Goal: Task Accomplishment & Management: Complete application form

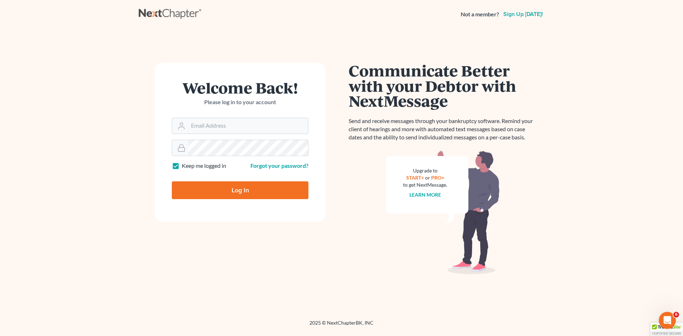
type input "[EMAIL_ADDRESS][DOMAIN_NAME]"
click at [207, 192] on input "Log In" at bounding box center [240, 191] width 137 height 18
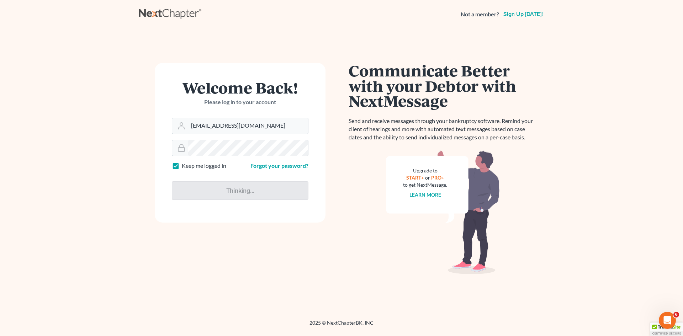
type input "Thinking..."
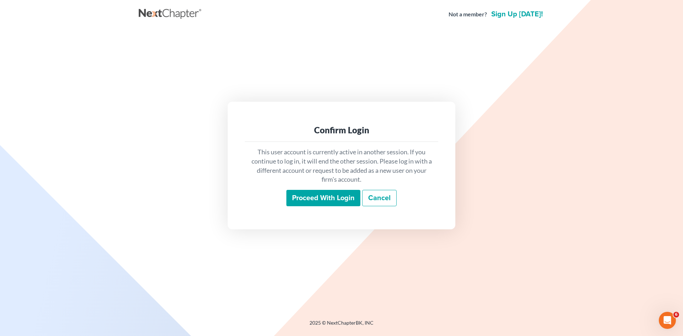
click at [301, 196] on input "Proceed with login" at bounding box center [324, 198] width 74 height 16
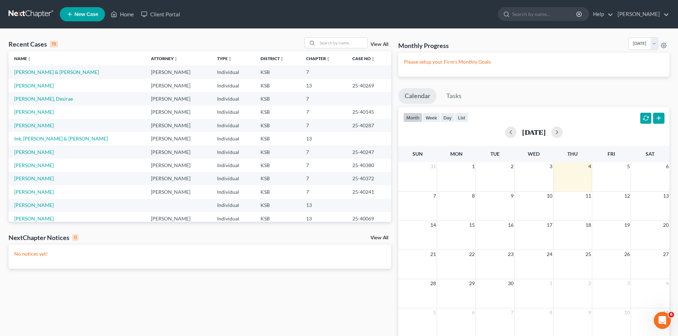
click at [70, 74] on td "[PERSON_NAME] & [PERSON_NAME]" at bounding box center [77, 71] width 137 height 13
click at [65, 75] on td "[PERSON_NAME] & [PERSON_NAME]" at bounding box center [77, 71] width 137 height 13
click at [65, 74] on td "Crumb, Jason & Jessica" at bounding box center [77, 71] width 137 height 13
click at [63, 75] on link "Crumb, Jason & Jessica" at bounding box center [56, 72] width 85 height 6
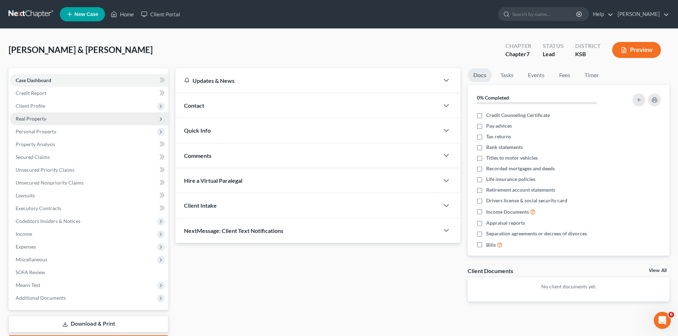
click at [41, 120] on span "Real Property" at bounding box center [31, 119] width 31 height 6
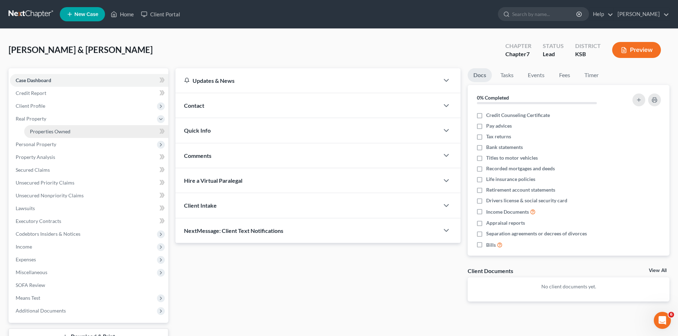
click at [46, 133] on span "Properties Owned" at bounding box center [50, 131] width 41 height 6
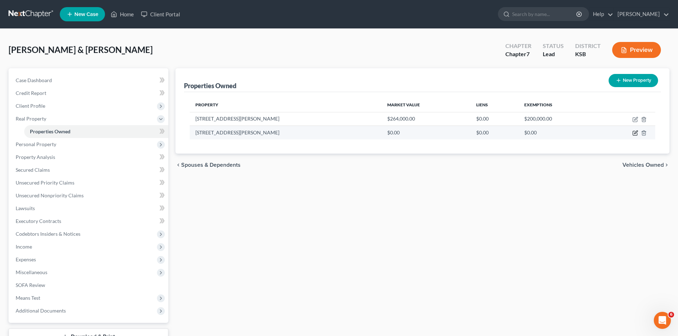
click at [636, 134] on icon "button" at bounding box center [635, 133] width 6 height 6
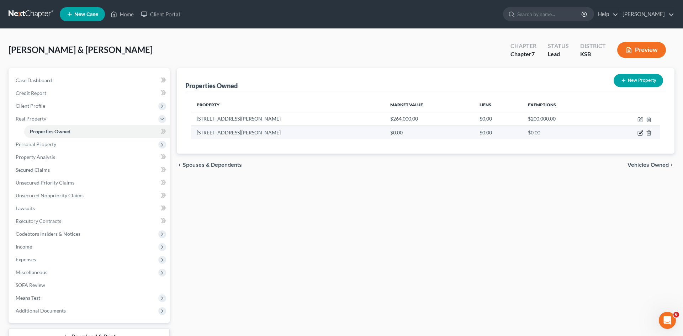
select select "17"
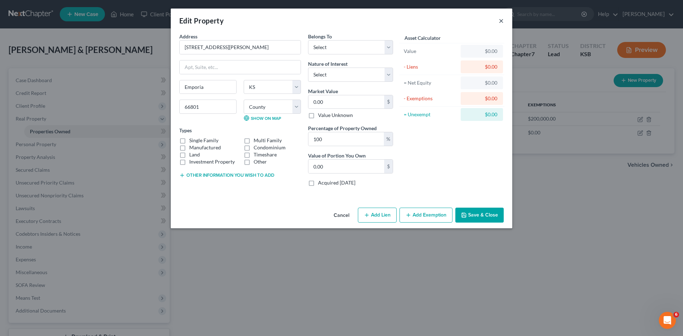
click at [500, 21] on button "×" at bounding box center [501, 20] width 5 height 9
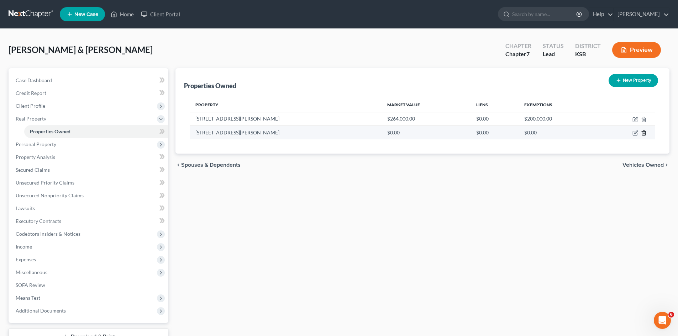
click at [643, 133] on icon "button" at bounding box center [644, 133] width 6 height 6
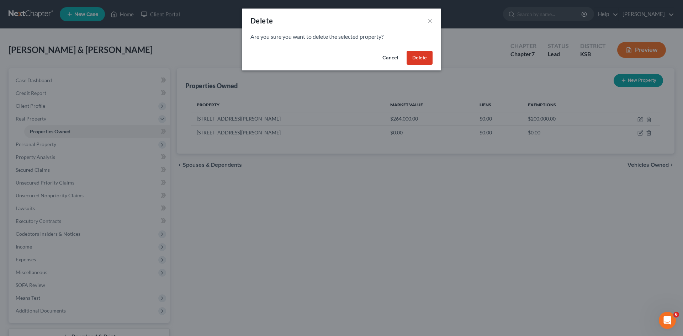
click at [421, 60] on button "Delete" at bounding box center [420, 58] width 26 height 14
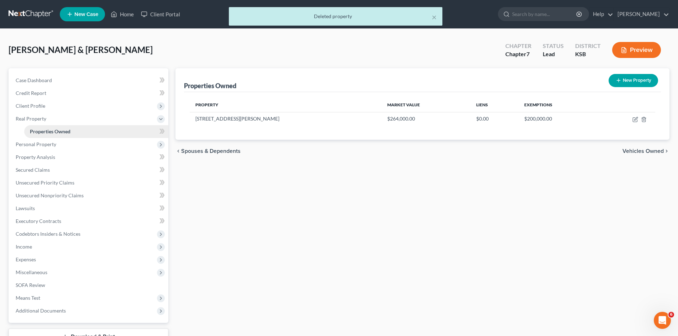
click at [52, 134] on span "Properties Owned" at bounding box center [50, 131] width 41 height 6
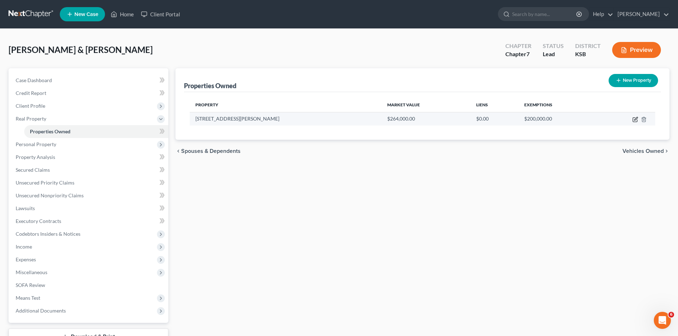
drag, startPoint x: 633, startPoint y: 119, endPoint x: 625, endPoint y: 116, distance: 9.1
click at [633, 119] on icon "button" at bounding box center [635, 120] width 4 height 4
select select "17"
select select "55"
select select "2"
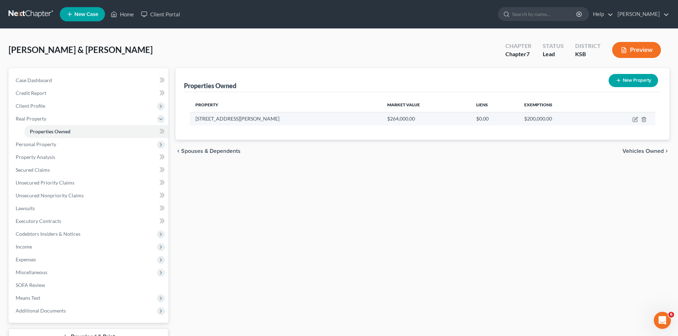
select select "0"
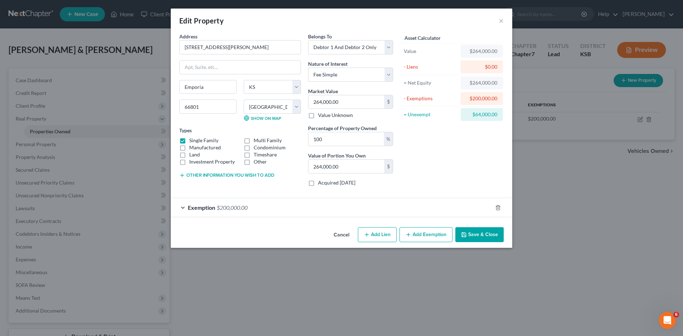
click at [370, 237] on button "Add Lien" at bounding box center [377, 234] width 39 height 15
select select "2"
select select "0"
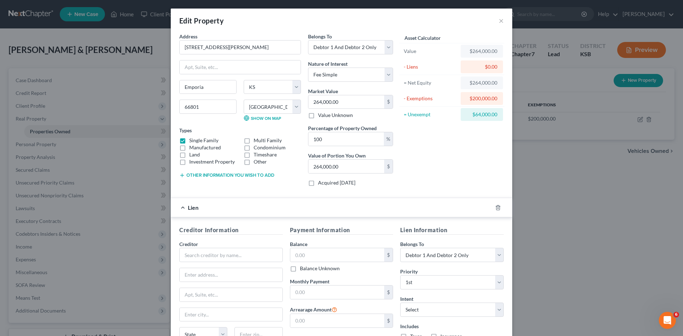
scroll to position [36, 0]
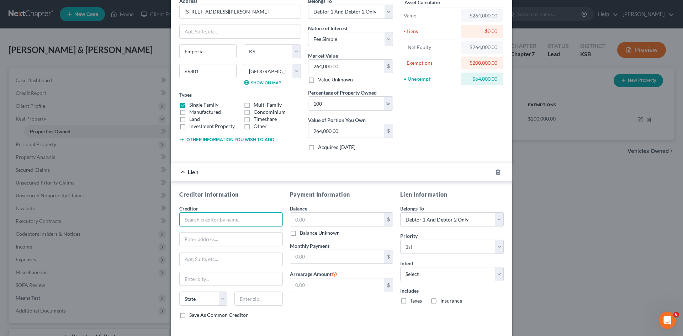
click at [214, 218] on input "text" at bounding box center [231, 219] width 104 height 14
type input "Emporia State Federal Credit Union"
click at [221, 241] on input "text" at bounding box center [231, 240] width 103 height 14
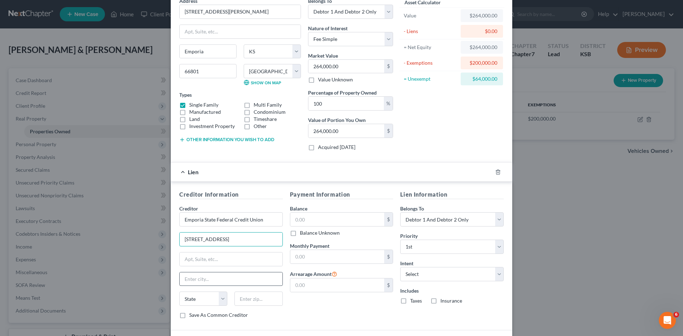
type input "310 W 12th Avenue"
click at [209, 280] on input "text" at bounding box center [231, 280] width 103 height 14
type input "Emporia"
click at [221, 299] on select "State AL AK AR AZ CA CO CT DE DC FL GA GU HI ID IL IN IA KS KY LA ME MD MA MI M…" at bounding box center [203, 299] width 48 height 14
select select "17"
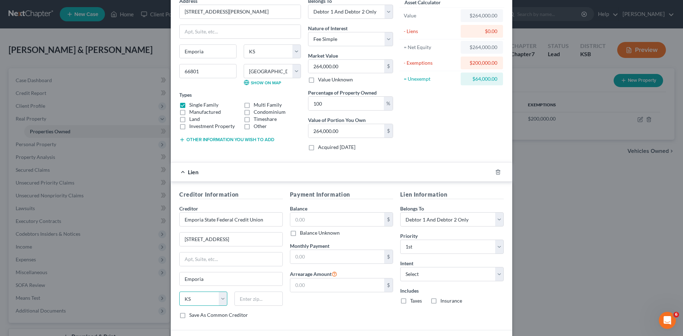
click at [179, 292] on select "State AL AK AR AZ CA CO CT DE DC FL GA GU HI ID IL IN IA KS KY LA ME MD MA MI M…" at bounding box center [203, 299] width 48 height 14
click at [238, 298] on input "text" at bounding box center [259, 299] width 48 height 14
type input "66801"
click at [312, 219] on input "text" at bounding box center [337, 220] width 94 height 14
type input "52,350"
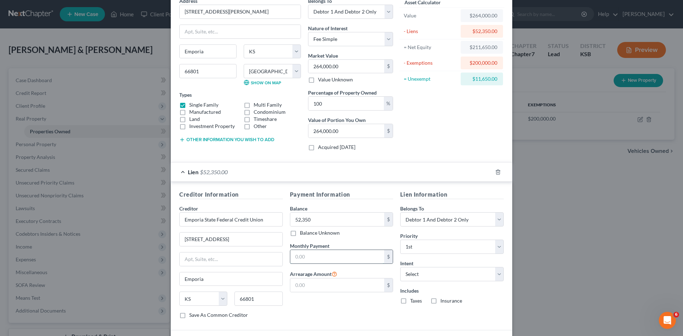
click at [304, 258] on input "text" at bounding box center [337, 257] width 94 height 14
type input "1,069"
click at [496, 275] on select "Select Surrender Redeem Reaffirm Avoid Other" at bounding box center [452, 274] width 104 height 14
select select "2"
click at [400, 267] on select "Select Surrender Redeem Reaffirm Avoid Other" at bounding box center [452, 274] width 104 height 14
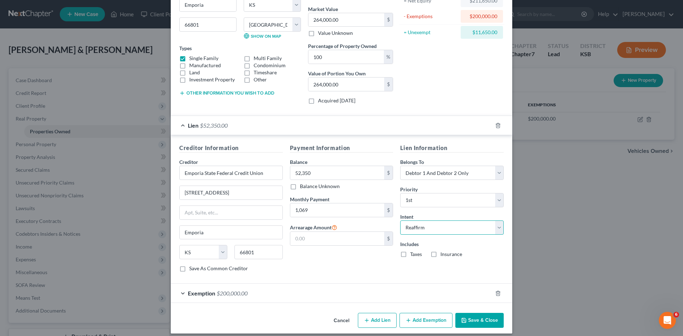
scroll to position [88, 0]
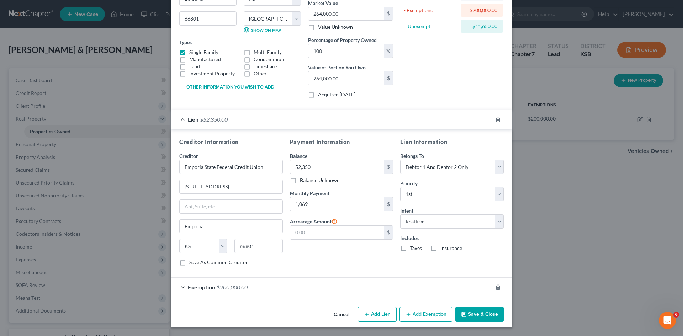
click at [376, 313] on button "Add Lien" at bounding box center [377, 314] width 39 height 15
select select "2"
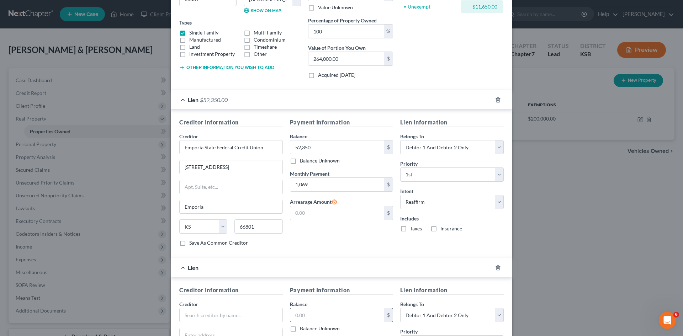
scroll to position [159, 0]
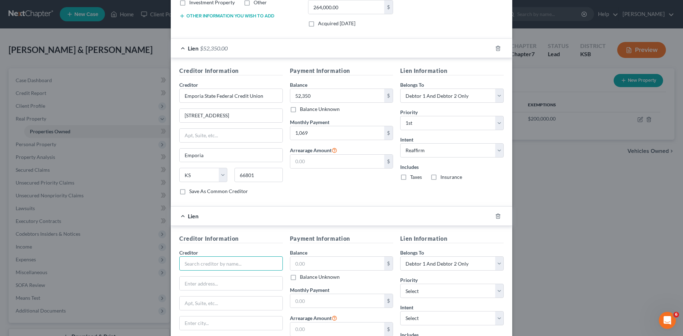
click at [236, 267] on input "text" at bounding box center [231, 264] width 104 height 14
type input "Lyon County State Bank"
click at [317, 262] on input "text" at bounding box center [337, 264] width 94 height 14
click at [300, 277] on label "Balance Unknown" at bounding box center [320, 277] width 40 height 7
click at [303, 277] on input "Balance Unknown" at bounding box center [305, 276] width 5 height 5
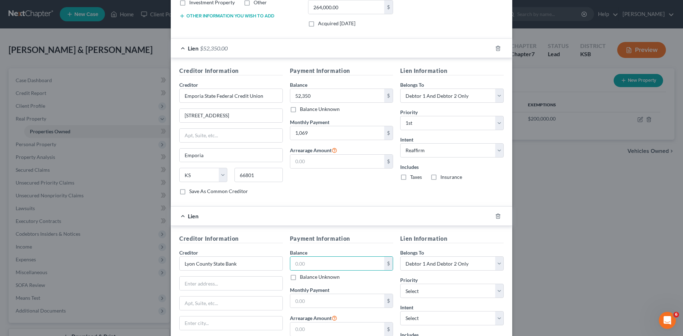
checkbox input "true"
type input "0.00"
click at [228, 288] on input "text" at bounding box center [231, 284] width 103 height 14
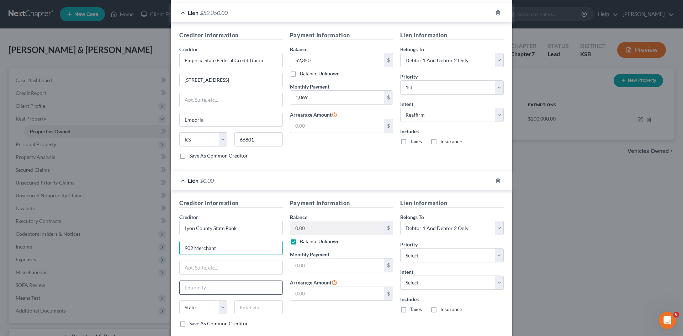
type input "902 Merchant"
click at [219, 293] on input "text" at bounding box center [231, 288] width 103 height 14
type input "Emporia"
click at [221, 307] on select "State AL AK AR AZ CA CO CT DE DC FL GA GU HI ID IL IN IA KS KY LA ME MD MA MI M…" at bounding box center [203, 308] width 48 height 14
select select "17"
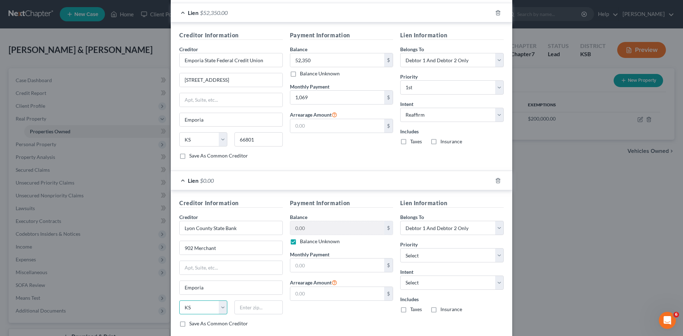
click at [179, 301] on select "State AL AK AR AZ CA CO CT DE DC FL GA GU HI ID IL IN IA KS KY LA ME MD MA MI M…" at bounding box center [203, 308] width 48 height 14
click at [240, 308] on input "text" at bounding box center [259, 308] width 48 height 14
type input "66801"
click at [498, 283] on select "Select Surrender Redeem Reaffirm Avoid Other" at bounding box center [452, 283] width 104 height 14
select select "4"
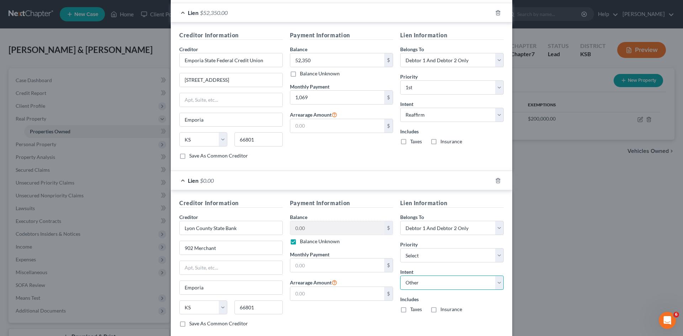
click at [400, 276] on select "Select Surrender Redeem Reaffirm Avoid Other" at bounding box center [452, 283] width 104 height 14
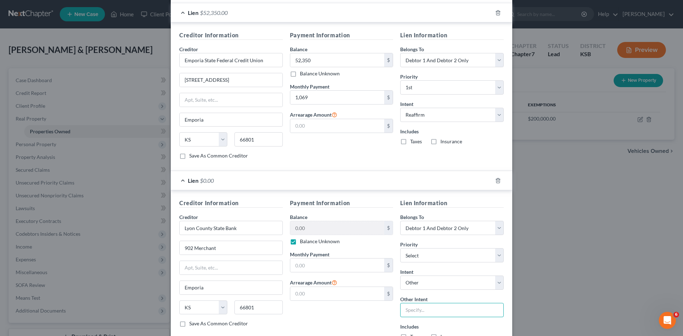
click at [410, 308] on input "text" at bounding box center [452, 310] width 104 height 14
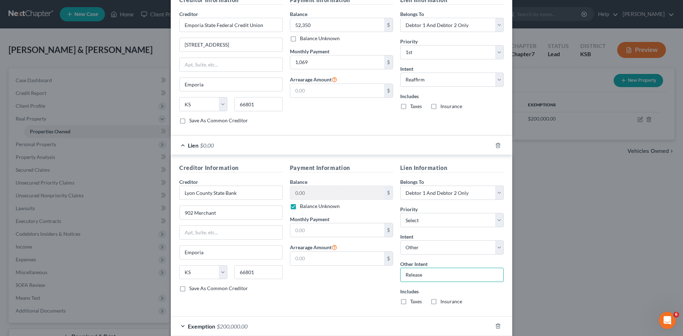
scroll to position [231, 0]
type input "Release"
click at [495, 220] on select "Select 2nd 3rd 4th 5th 6th 7th 8th 9th 10th 11th 12th 13th 14th 15th 16th 17th …" at bounding box center [452, 220] width 104 height 14
select select "0"
click at [400, 213] on select "Select 2nd 3rd 4th 5th 6th 7th 8th 9th 10th 11th 12th 13th 14th 15th 16th 17th …" at bounding box center [452, 220] width 104 height 14
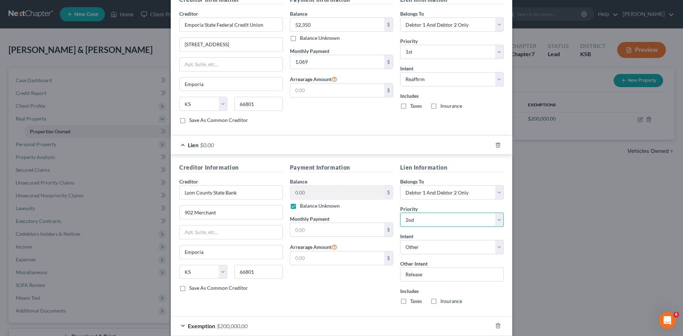
scroll to position [266, 0]
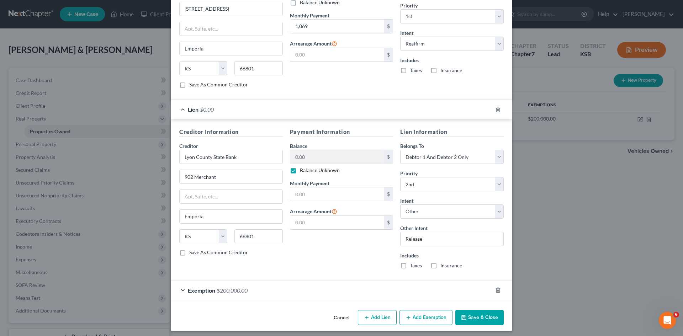
click at [466, 320] on button "Save & Close" at bounding box center [480, 317] width 48 height 15
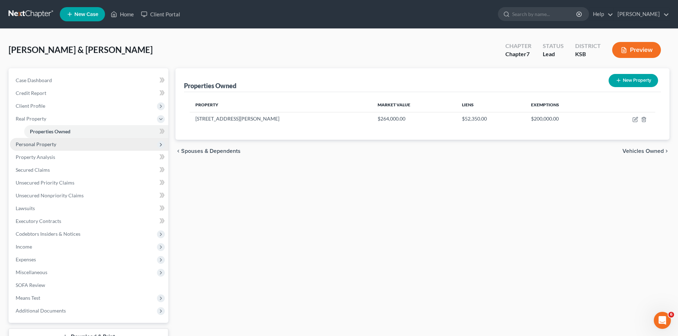
click at [42, 143] on span "Personal Property" at bounding box center [36, 144] width 41 height 6
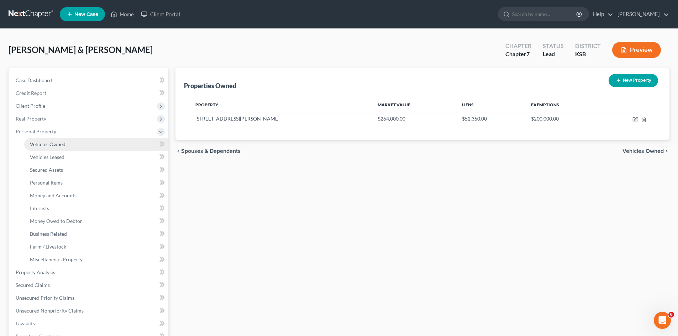
click at [58, 146] on span "Vehicles Owned" at bounding box center [48, 144] width 36 height 6
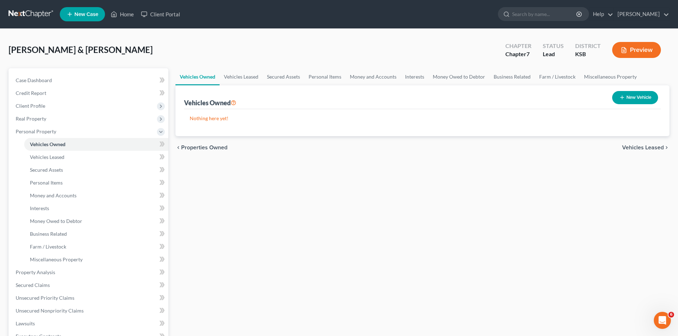
click at [626, 99] on button "New Vehicle" at bounding box center [635, 97] width 46 height 13
select select "0"
select select "2"
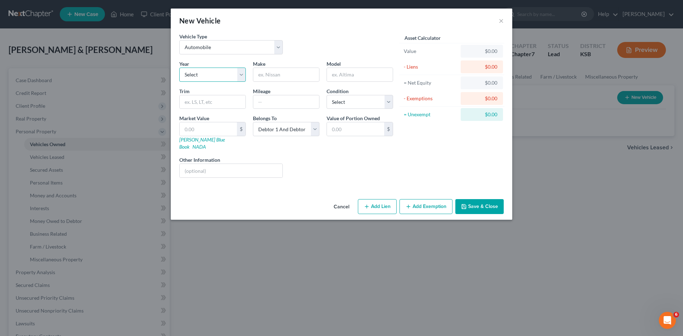
click at [240, 73] on select "Select 2026 2025 2024 2023 2022 2021 2020 2019 2018 2017 2016 2015 2014 2013 20…" at bounding box center [212, 75] width 67 height 14
select select "13"
click at [179, 68] on select "Select 2026 2025 2024 2023 2022 2021 2020 2019 2018 2017 2016 2015 2014 2013 20…" at bounding box center [212, 75] width 67 height 14
click at [268, 74] on input "text" at bounding box center [286, 75] width 66 height 14
type input "Dodge"
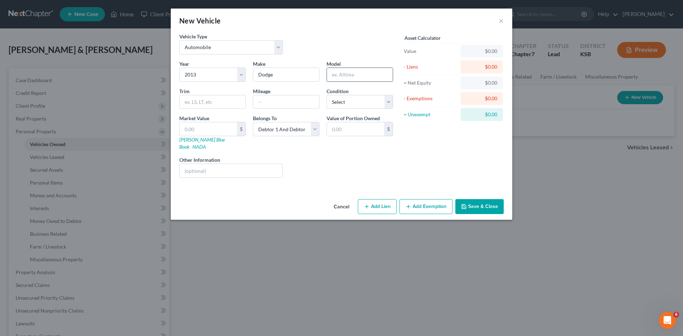
click at [351, 76] on input "text" at bounding box center [360, 75] width 66 height 14
type input "Grand Caravan"
click at [389, 102] on select "Select Excellent Very Good Good Fair Poor" at bounding box center [360, 102] width 67 height 14
select select "3"
click at [327, 95] on select "Select Excellent Very Good Good Fair Poor" at bounding box center [360, 102] width 67 height 14
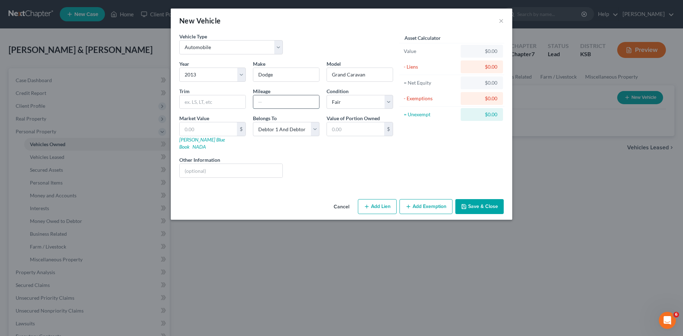
click at [262, 98] on input "text" at bounding box center [286, 102] width 66 height 14
click at [222, 128] on input "text" at bounding box center [208, 129] width 57 height 14
click at [284, 156] on div "Other Information" at bounding box center [231, 167] width 111 height 22
click at [410, 204] on icon "button" at bounding box center [409, 207] width 6 height 6
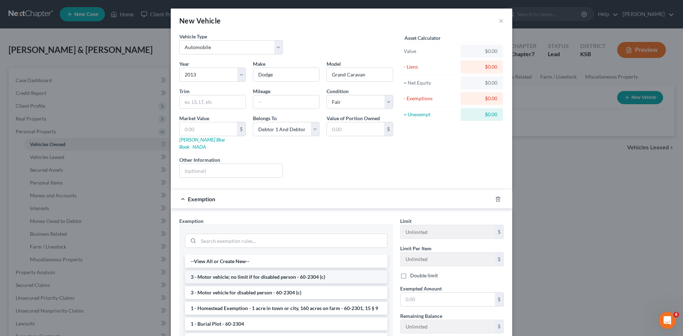
click at [199, 271] on li "3 - Motor vehicle; no limit if for disabled person - 60-2304 (c)" at bounding box center [286, 277] width 203 height 13
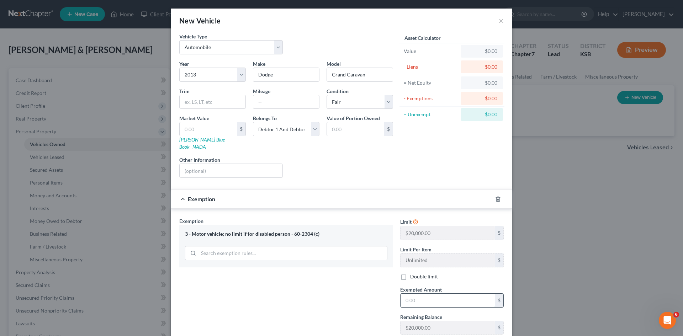
click at [406, 294] on input "text" at bounding box center [448, 301] width 94 height 14
type input "10,000"
drag, startPoint x: 373, startPoint y: 312, endPoint x: 377, endPoint y: 309, distance: 4.6
click at [376, 312] on div "Exemption Set must be selected for CA. Exemption * 3 - Motor vehicle; no limit …" at bounding box center [286, 278] width 221 height 123
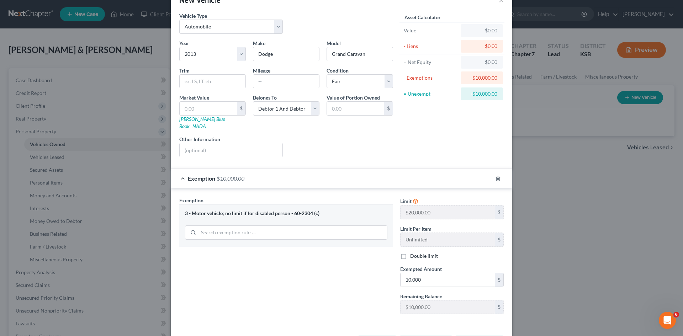
scroll to position [42, 0]
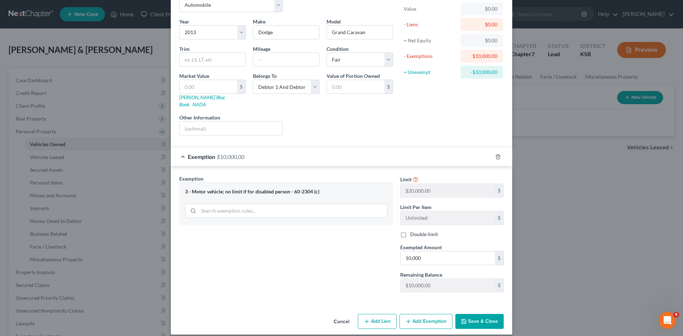
click at [384, 314] on button "Add Lien" at bounding box center [377, 321] width 39 height 15
select select "2"
select select "0"
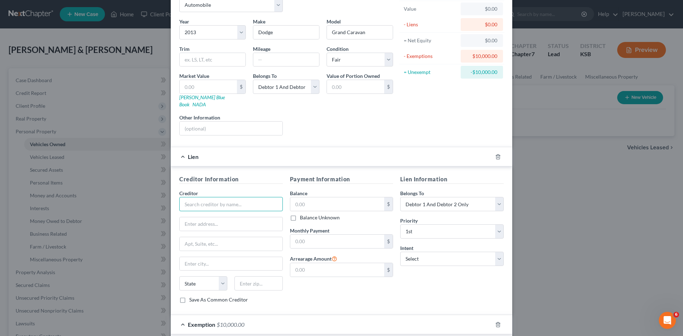
click at [221, 200] on input "text" at bounding box center [231, 204] width 104 height 14
type input "Lyon County State Bank"
click at [189, 217] on input "text" at bounding box center [231, 224] width 103 height 14
type input "902 Merchant St"
click at [217, 261] on input "text" at bounding box center [231, 264] width 103 height 14
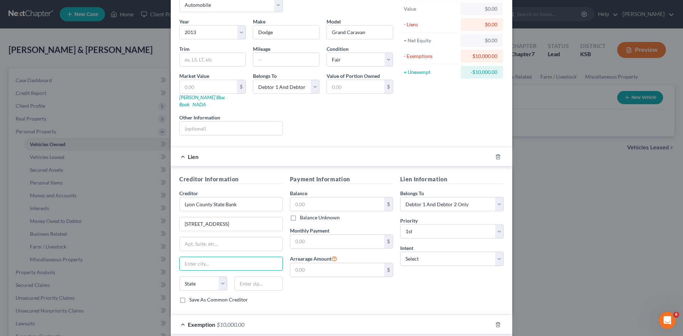
type input "Emporia"
click at [223, 280] on select "State AL AK AR AZ CA CO CT DE DC FL GA GU HI ID IL IN IA KS KY LA ME MD MA MI M…" at bounding box center [203, 284] width 48 height 14
select select "17"
click at [179, 277] on select "State AL AK AR AZ CA CO CT DE DC FL GA GU HI ID IL IN IA KS KY LA ME MD MA MI M…" at bounding box center [203, 284] width 48 height 14
click at [239, 277] on input "text" at bounding box center [259, 284] width 48 height 14
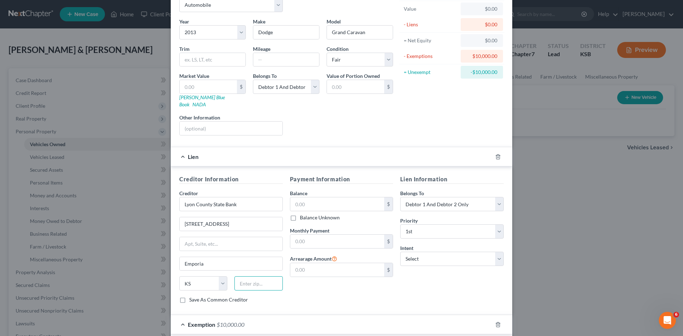
type input "66801"
click at [300, 214] on label "Balance Unknown" at bounding box center [320, 217] width 40 height 7
click at [303, 214] on input "Balance Unknown" at bounding box center [305, 216] width 5 height 5
checkbox input "true"
type input "0.00"
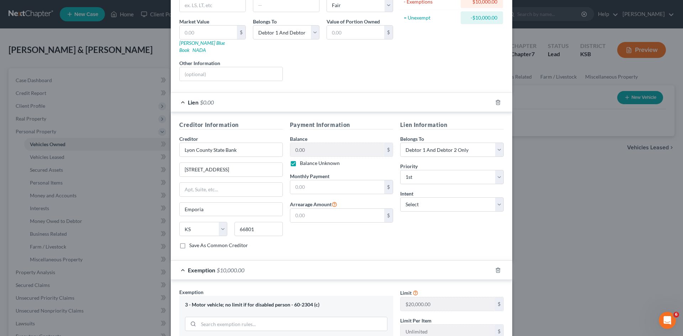
scroll to position [114, 0]
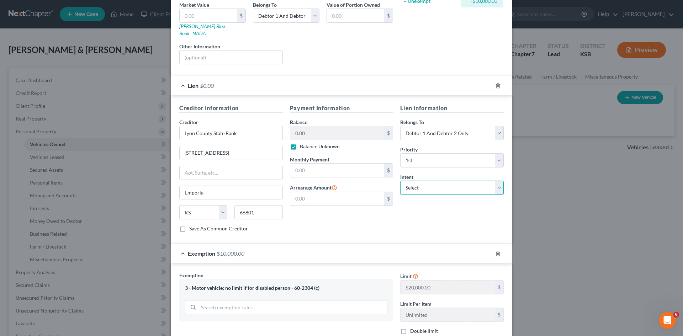
click at [498, 182] on select "Select Surrender Redeem Reaffirm Avoid Other" at bounding box center [452, 188] width 104 height 14
select select "4"
click at [400, 181] on select "Select Surrender Redeem Reaffirm Avoid Other" at bounding box center [452, 188] width 104 height 14
click at [412, 212] on input "text" at bounding box center [452, 215] width 104 height 14
type input "Release"
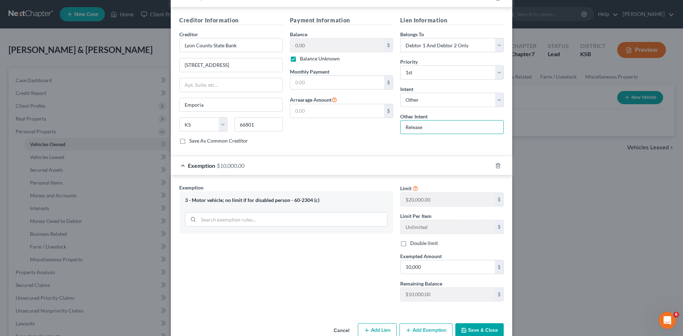
scroll to position [210, 0]
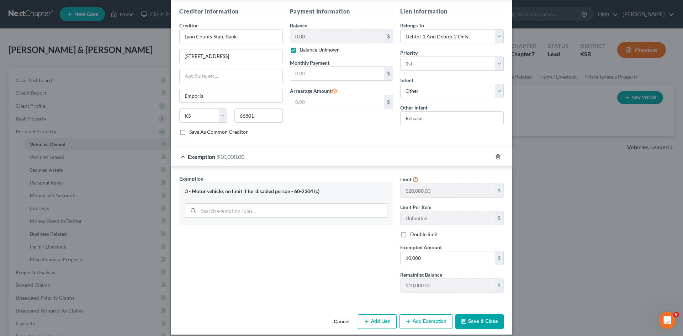
click at [485, 317] on button "Save & Close" at bounding box center [480, 322] width 48 height 15
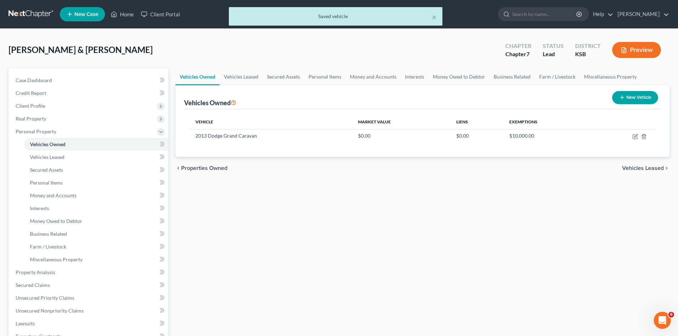
click at [645, 97] on button "New Vehicle" at bounding box center [635, 97] width 46 height 13
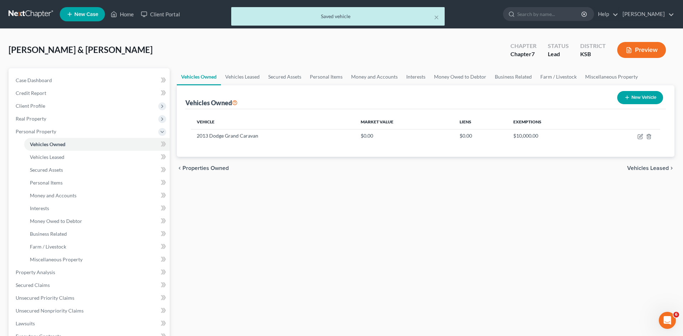
select select "0"
select select "2"
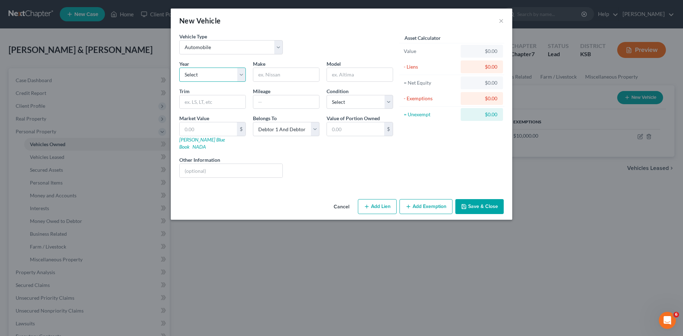
click at [244, 77] on select "Select 2026 2025 2024 2023 2022 2021 2020 2019 2018 2017 2016 2015 2014 2013 20…" at bounding box center [212, 75] width 67 height 14
select select "19"
click at [179, 68] on select "Select 2026 2025 2024 2023 2022 2021 2020 2019 2018 2017 2016 2015 2014 2013 20…" at bounding box center [212, 75] width 67 height 14
click at [277, 77] on input "text" at bounding box center [286, 75] width 66 height 14
type input "Ford"
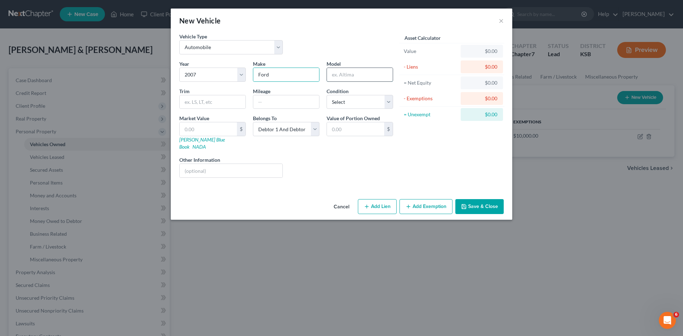
click at [348, 74] on input "text" at bounding box center [360, 75] width 66 height 14
type input "F150"
click at [391, 101] on select "Select Excellent Very Good Good Fair Poor" at bounding box center [360, 102] width 67 height 14
select select "3"
click at [327, 95] on select "Select Excellent Very Good Good Fair Poor" at bounding box center [360, 102] width 67 height 14
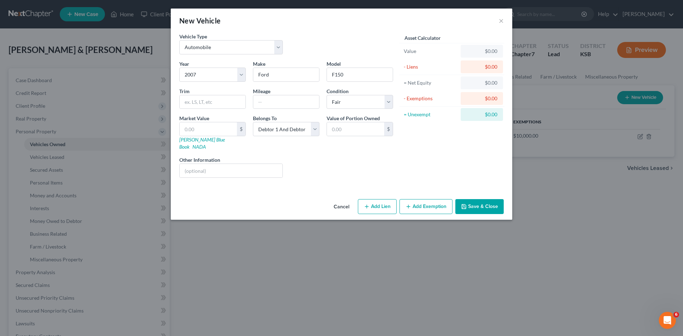
click at [410, 204] on icon "button" at bounding box center [409, 207] width 6 height 6
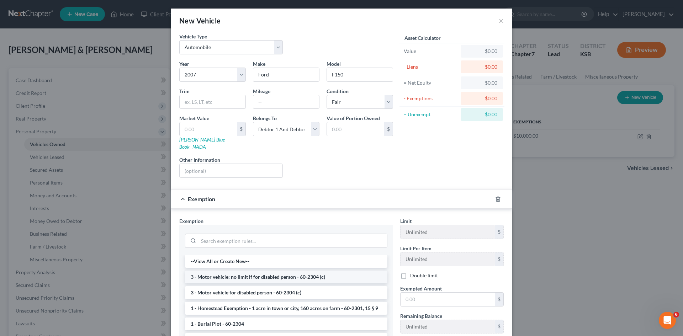
click at [279, 272] on li "3 - Motor vehicle; no limit if for disabled person - 60-2304 (c)" at bounding box center [286, 277] width 203 height 13
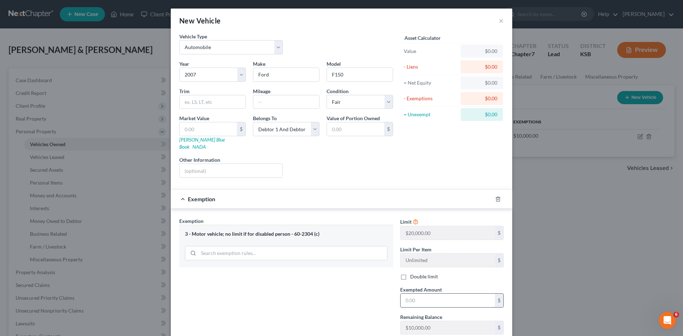
click at [409, 294] on input "text" at bounding box center [448, 301] width 94 height 14
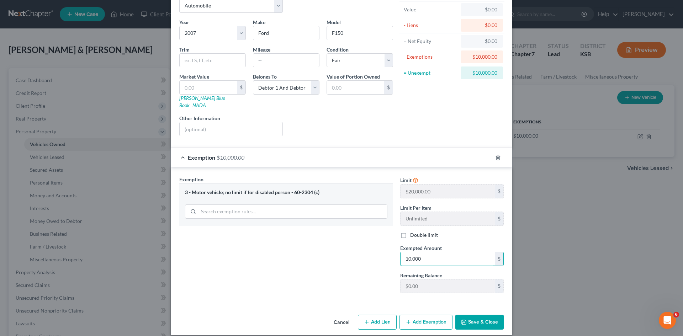
scroll to position [42, 0]
type input "10,000"
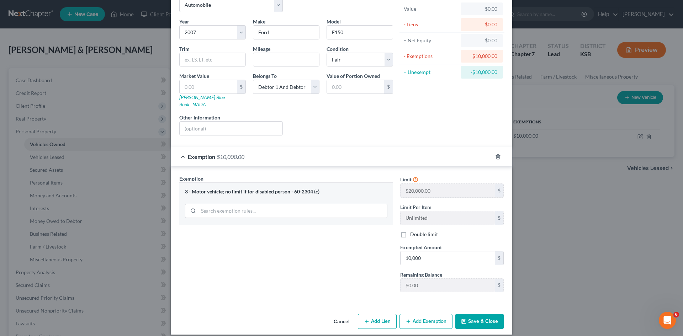
click at [392, 314] on button "Add Lien" at bounding box center [377, 321] width 39 height 15
select select "2"
select select "0"
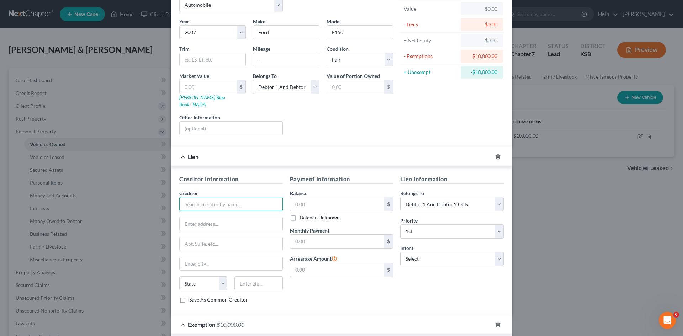
click at [246, 201] on input "text" at bounding box center [231, 204] width 104 height 14
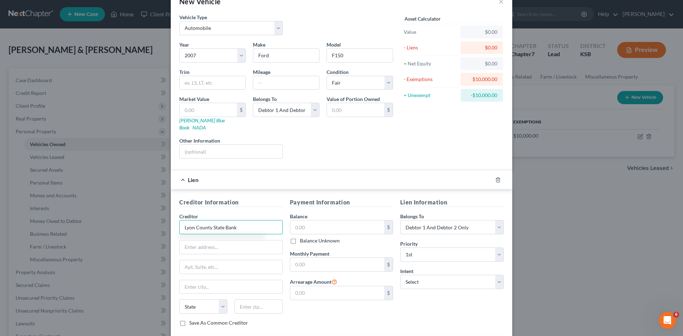
scroll to position [7, 0]
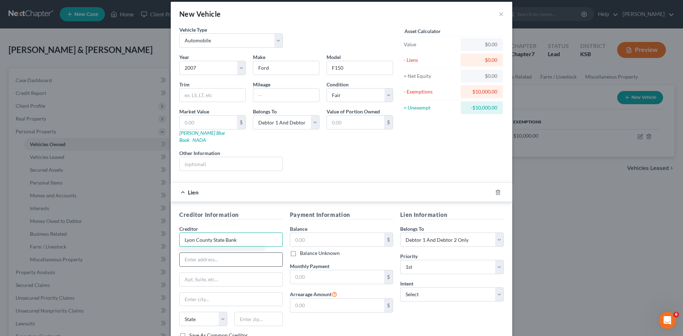
type input "Lyon County State Bank"
click at [222, 254] on input "text" at bounding box center [231, 260] width 103 height 14
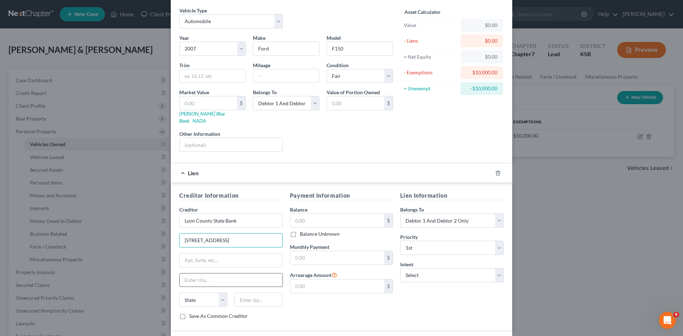
scroll to position [42, 0]
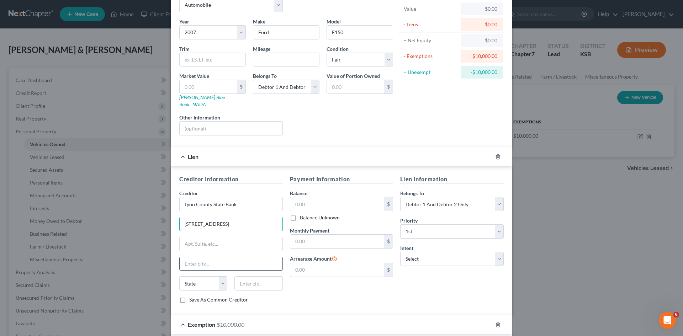
type input "902 Merchant Street"
click at [228, 258] on input "text" at bounding box center [231, 264] width 103 height 14
type input "Emporia"
click at [221, 277] on select "State AL AK AR AZ CA CO CT DE DC FL GA GU HI ID IL IN IA KS KY LA ME MD MA MI M…" at bounding box center [203, 284] width 48 height 14
select select "17"
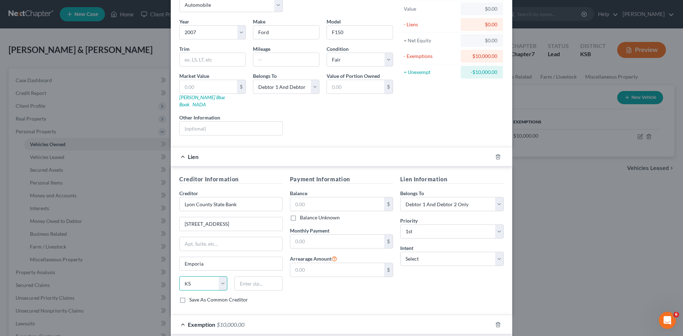
click at [179, 277] on select "State AL AK AR AZ CA CO CT DE DC FL GA GU HI ID IL IN IA KS KY LA ME MD MA MI M…" at bounding box center [203, 284] width 48 height 14
click at [238, 277] on input "text" at bounding box center [259, 284] width 48 height 14
type input "66801"
click at [496, 254] on select "Select Surrender Redeem Reaffirm Avoid Other" at bounding box center [452, 259] width 104 height 14
select select "4"
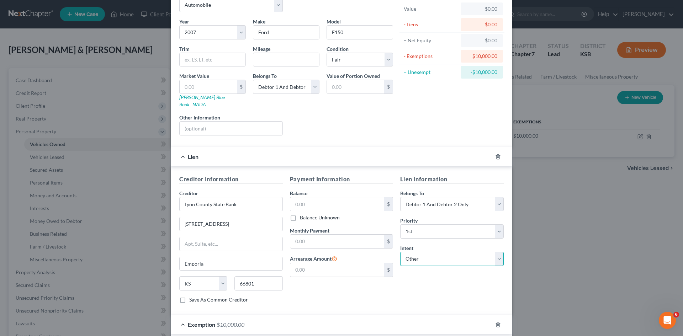
click at [400, 252] on select "Select Surrender Redeem Reaffirm Avoid Other" at bounding box center [452, 259] width 104 height 14
click at [418, 282] on input "text" at bounding box center [452, 286] width 104 height 14
type input "Release"
click at [370, 290] on div "Payment Information Balance $ Balance Unknown Balance Undetermined $ Balance Un…" at bounding box center [342, 242] width 111 height 134
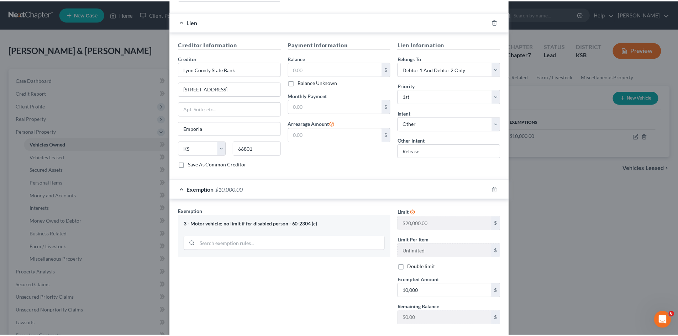
scroll to position [210, 0]
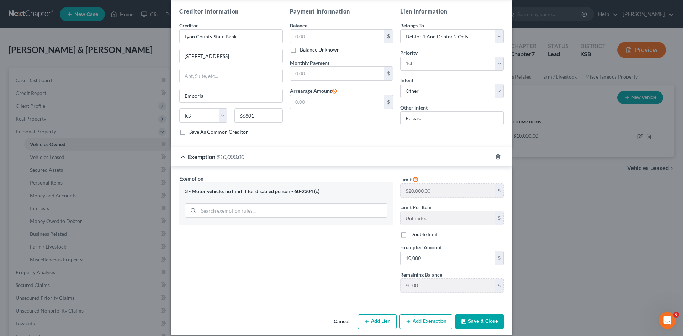
click at [469, 316] on button "Save & Close" at bounding box center [480, 322] width 48 height 15
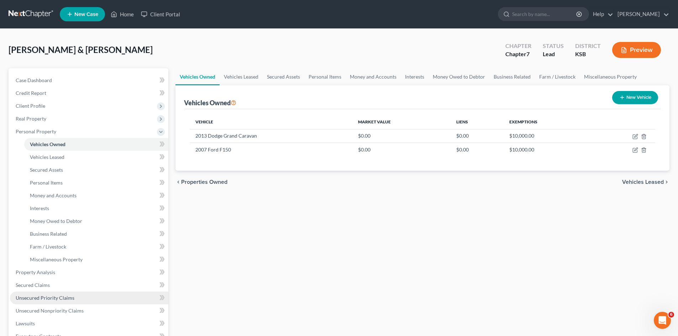
click at [60, 297] on span "Unsecured Priority Claims" at bounding box center [45, 298] width 59 height 6
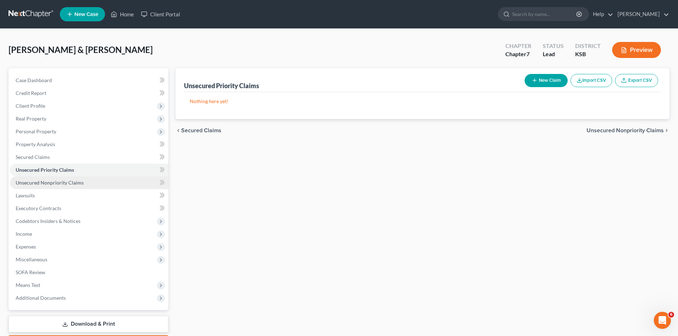
click at [73, 181] on span "Unsecured Nonpriority Claims" at bounding box center [50, 183] width 68 height 6
click at [550, 77] on button "New Claim" at bounding box center [546, 80] width 43 height 13
select select "2"
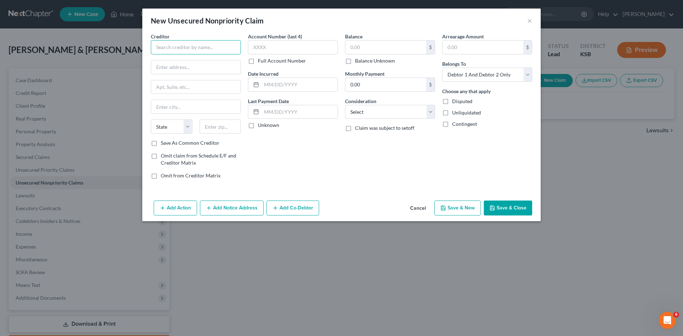
click at [184, 47] on input "text" at bounding box center [196, 47] width 90 height 14
type input "a"
type input "Bayfirst"
click at [179, 68] on input "text" at bounding box center [195, 68] width 89 height 14
type input "401 N Indian Rocks"
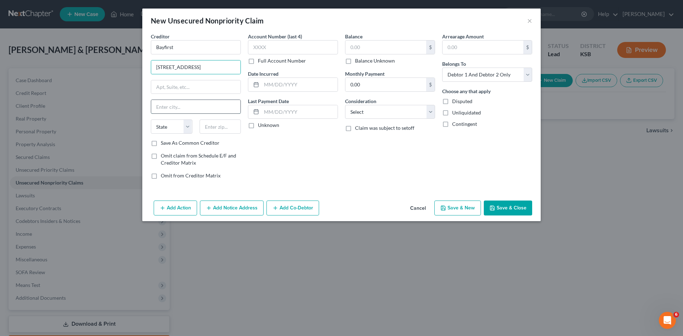
click at [181, 106] on input "text" at bounding box center [195, 107] width 89 height 14
type input "Belleair Bluffs"
click at [185, 128] on select "State AL AK AR AZ CA CO CT DE DC FL GA GU HI ID IL IN IA KS KY LA ME MD MA MI M…" at bounding box center [172, 127] width 42 height 14
select select "9"
click at [151, 120] on select "State AL AK AR AZ CA CO CT DE DC FL GA GU HI ID IL IN IA KS KY LA ME MD MA MI M…" at bounding box center [172, 127] width 42 height 14
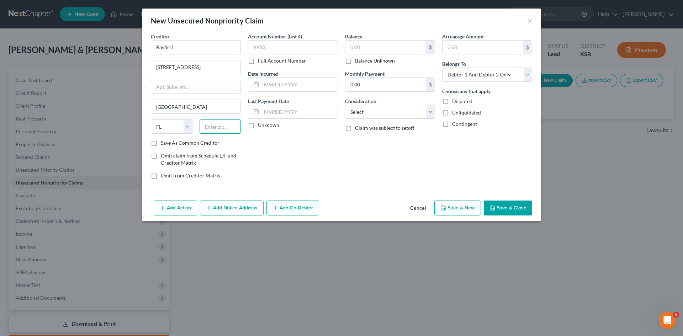
click at [216, 128] on input "text" at bounding box center [221, 127] width 42 height 14
type input "33770"
type input "Largo"
click at [309, 46] on input "text" at bounding box center [293, 47] width 90 height 14
type input "9100"
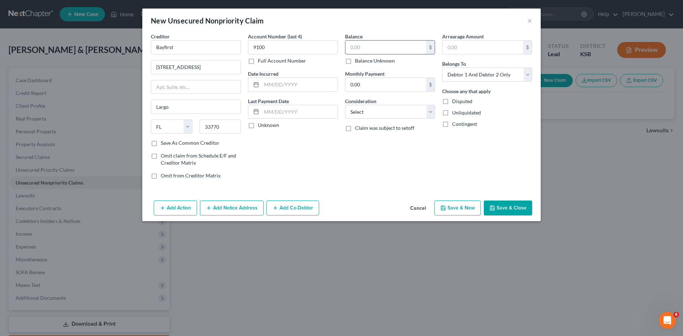
click at [360, 48] on input "text" at bounding box center [386, 48] width 81 height 14
type input "87,562.05"
click at [452, 111] on label "Unliquidated" at bounding box center [466, 112] width 29 height 7
click at [455, 111] on input "Unliquidated" at bounding box center [457, 111] width 5 height 5
checkbox input "true"
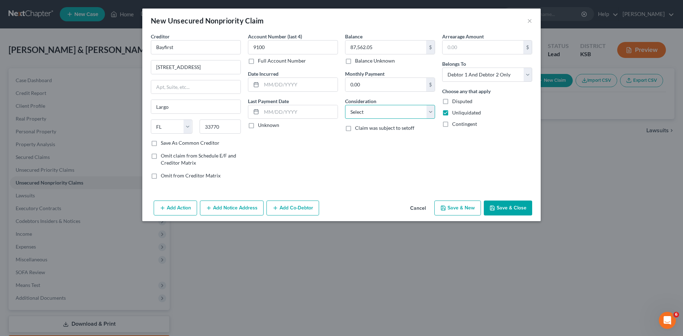
click at [431, 108] on select "Select Cable / Satellite Services Collection Agency Credit Card Debt Debt Couns…" at bounding box center [390, 112] width 90 height 14
select select "10"
click at [345, 105] on select "Select Cable / Satellite Services Collection Agency Credit Card Debt Debt Couns…" at bounding box center [390, 112] width 90 height 14
click at [175, 110] on input "Largo" at bounding box center [195, 107] width 89 height 14
type input "L"
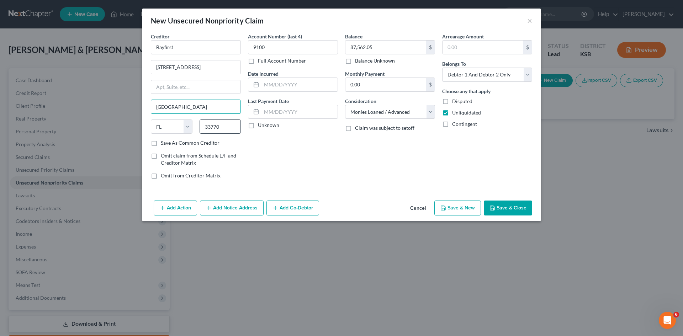
type input "Belleair Bluffs"
click at [219, 127] on input "33770" at bounding box center [221, 127] width 42 height 14
click at [254, 147] on div "Account Number (last 4) 9100 Full Account Number Date Incurred Last Payment Dat…" at bounding box center [293, 109] width 97 height 152
click at [498, 209] on button "Save & Close" at bounding box center [508, 208] width 48 height 15
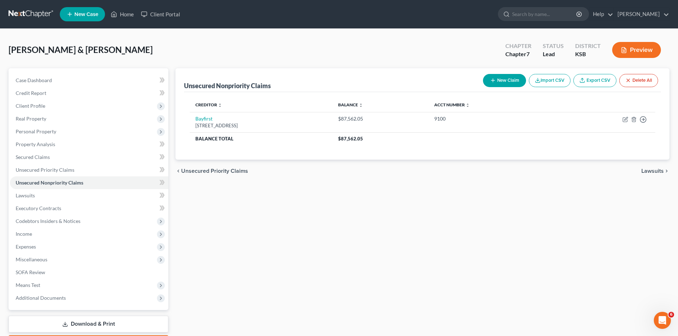
click at [515, 80] on button "New Claim" at bounding box center [504, 80] width 43 height 13
select select "2"
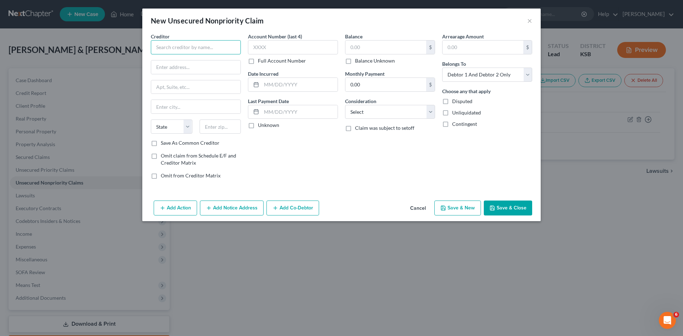
click at [200, 46] on input "text" at bounding box center [196, 47] width 90 height 14
type input "Colony Bank"
click at [174, 66] on input "text" at bounding box center [195, 68] width 89 height 14
type input "10115 Crown Ridge Drive"
click at [172, 109] on input "text" at bounding box center [195, 107] width 89 height 14
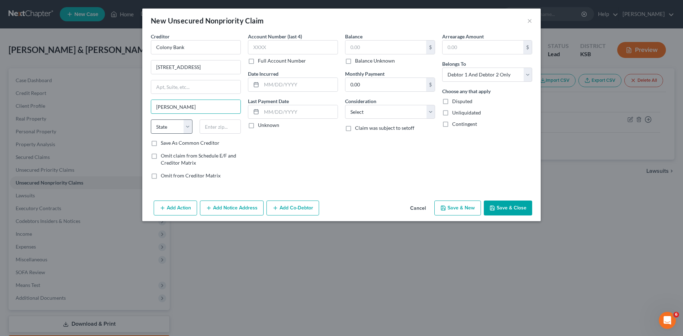
type input "Covington"
click at [189, 128] on select "State AL AK AR AZ CA CO CT DE DC FL GA GU HI ID IL IN IA KS KY LA ME MD MA MI M…" at bounding box center [172, 127] width 42 height 14
select select "10"
click at [151, 120] on select "State AL AK AR AZ CA CO CT DE DC FL GA GU HI ID IL IN IA KS KY LA ME MD MA MI M…" at bounding box center [172, 127] width 42 height 14
click at [206, 129] on input "text" at bounding box center [221, 127] width 42 height 14
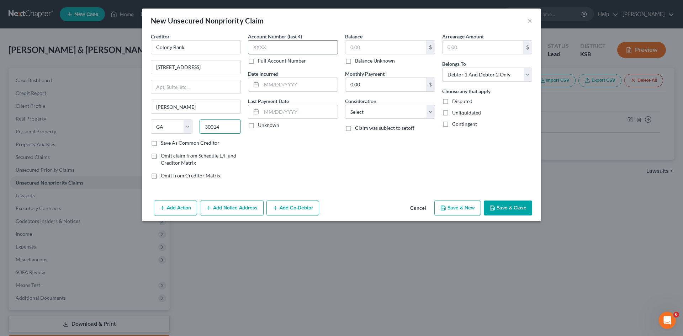
type input "30014"
click at [320, 43] on input "text" at bounding box center [293, 47] width 90 height 14
type input "4322"
click at [349, 49] on input "text" at bounding box center [386, 48] width 81 height 14
type input "79,153.79"
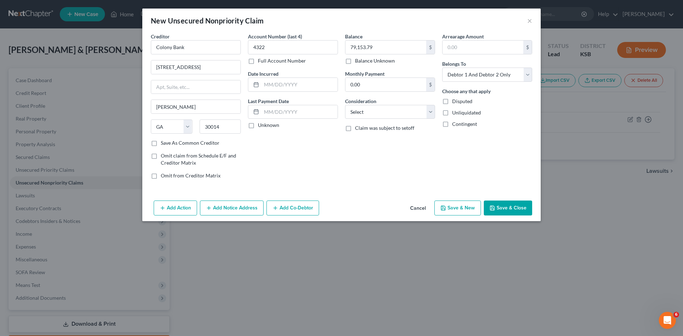
click at [452, 113] on label "Unliquidated" at bounding box center [466, 112] width 29 height 7
click at [455, 113] on input "Unliquidated" at bounding box center [457, 111] width 5 height 5
checkbox input "true"
click at [430, 112] on select "Select Cable / Satellite Services Collection Agency Credit Card Debt Debt Couns…" at bounding box center [390, 112] width 90 height 14
select select "10"
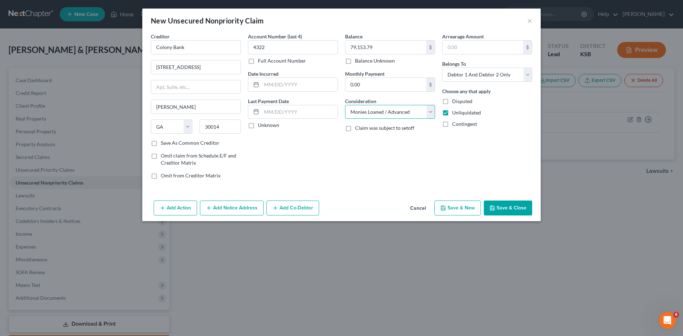
click at [345, 105] on select "Select Cable / Satellite Services Collection Agency Credit Card Debt Debt Couns…" at bounding box center [390, 112] width 90 height 14
click at [500, 209] on button "Save & Close" at bounding box center [508, 208] width 48 height 15
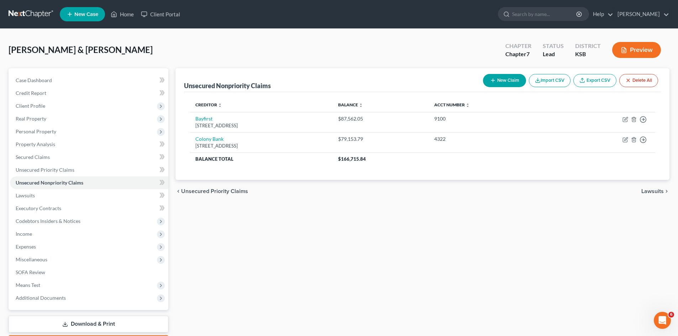
click at [495, 79] on button "New Claim" at bounding box center [504, 80] width 43 height 13
select select "2"
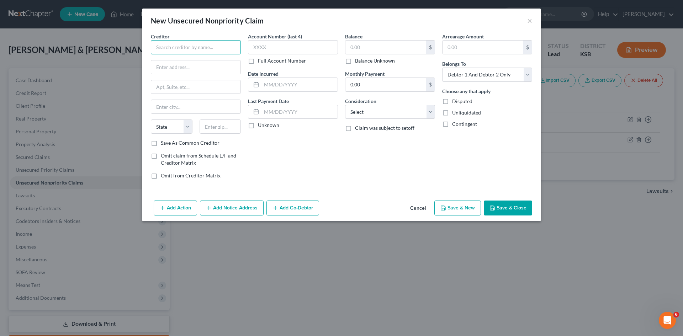
click at [219, 47] on input "text" at bounding box center [196, 47] width 90 height 14
type input "American Express"
click at [261, 51] on input "text" at bounding box center [293, 47] width 90 height 14
type input "4009"
click at [165, 68] on input "text" at bounding box center [195, 68] width 89 height 14
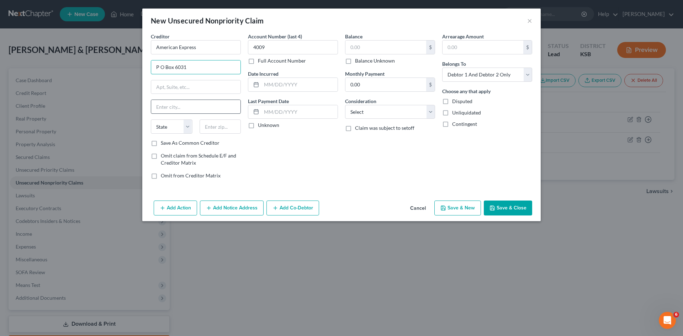
type input "P O Box 6031"
click at [165, 108] on input "text" at bounding box center [195, 107] width 89 height 14
type input "Carol Stream"
click at [186, 128] on select "State AL AK AR AZ CA CO CT DE DC FL GA GU HI ID IL IN IA KS KY LA ME MD MA MI M…" at bounding box center [172, 127] width 42 height 14
select select "14"
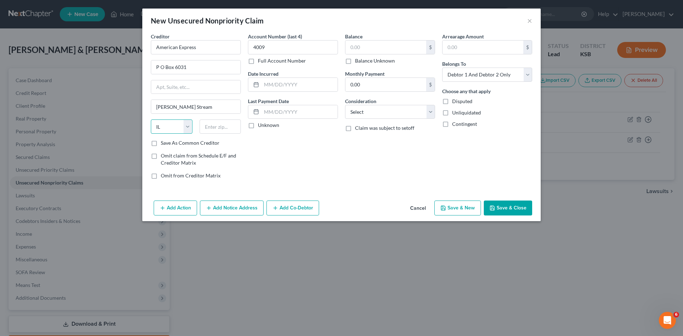
click at [151, 120] on select "State AL AK AR AZ CA CO CT DE DC FL GA GU HI ID IL IN IA KS KY LA ME MD MA MI M…" at bounding box center [172, 127] width 42 height 14
click at [220, 130] on input "text" at bounding box center [221, 127] width 42 height 14
type input "60197"
click at [375, 48] on input "text" at bounding box center [386, 48] width 81 height 14
type input "3,586"
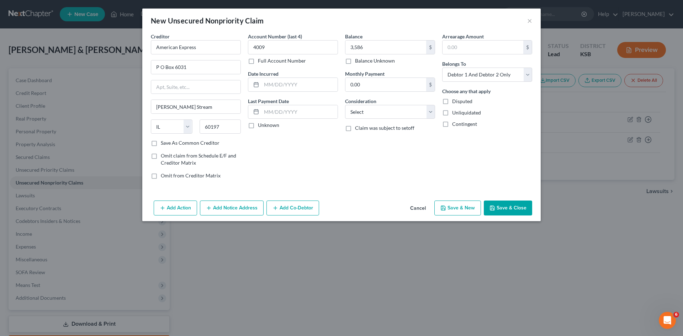
click at [452, 112] on label "Unliquidated" at bounding box center [466, 112] width 29 height 7
click at [455, 112] on input "Unliquidated" at bounding box center [457, 111] width 5 height 5
checkbox input "true"
click at [430, 112] on select "Select Cable / Satellite Services Collection Agency Credit Card Debt Debt Couns…" at bounding box center [390, 112] width 90 height 14
select select "2"
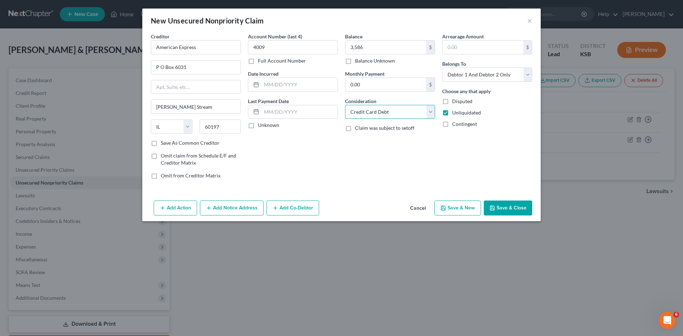
click at [345, 105] on select "Select Cable / Satellite Services Collection Agency Credit Card Debt Debt Couns…" at bounding box center [390, 112] width 90 height 14
click at [471, 205] on button "Save & New" at bounding box center [458, 208] width 47 height 15
select select "2"
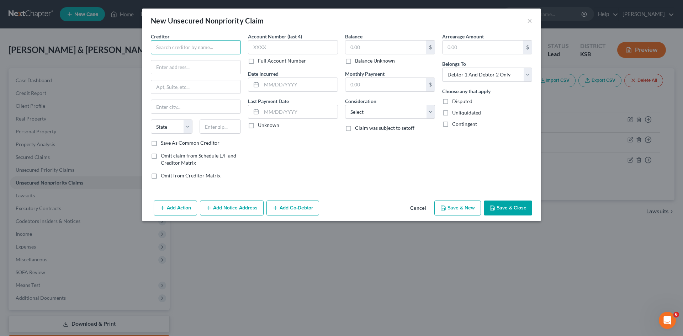
click at [186, 48] on input "text" at bounding box center [196, 47] width 90 height 14
type input "Citi"
click at [159, 68] on input "text" at bounding box center [195, 68] width 89 height 14
type input "P O Box 6500"
click at [158, 109] on input "text" at bounding box center [195, 107] width 89 height 14
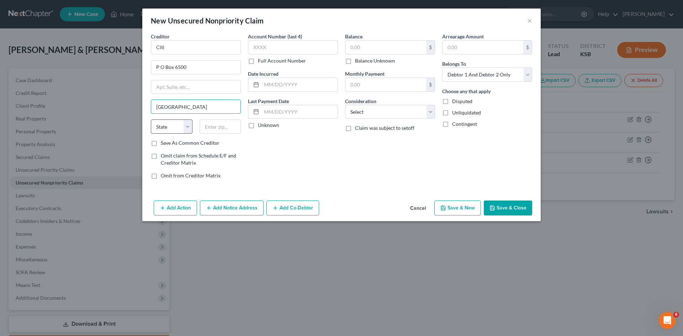
type input "Sioux Falls"
click at [189, 127] on select "State AL AK AR AZ CA CO CT DE DC FL GA GU HI ID IL IN IA KS KY LA ME MD MA MI M…" at bounding box center [172, 127] width 42 height 14
select select "43"
click at [151, 120] on select "State AL AK AR AZ CA CO CT DE DC FL GA GU HI ID IL IN IA KS KY LA ME MD MA MI M…" at bounding box center [172, 127] width 42 height 14
drag, startPoint x: 208, startPoint y: 120, endPoint x: 208, endPoint y: 124, distance: 3.9
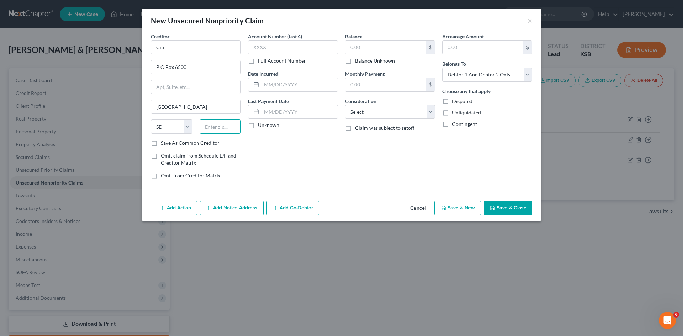
click at [208, 124] on input "text" at bounding box center [221, 127] width 42 height 14
type input "57117"
click at [357, 50] on input "text" at bounding box center [386, 48] width 81 height 14
type input "2,564"
click at [295, 45] on input "text" at bounding box center [293, 47] width 90 height 14
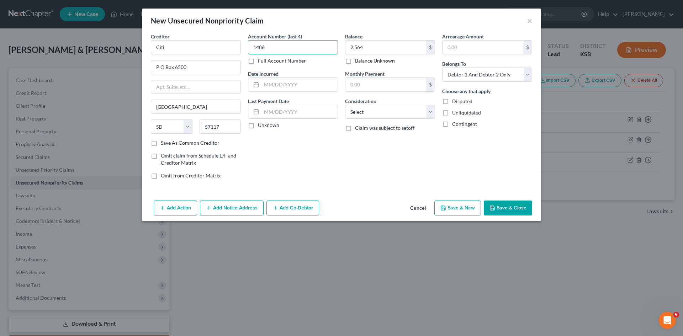
type input "1486"
click at [452, 113] on label "Unliquidated" at bounding box center [466, 112] width 29 height 7
click at [455, 113] on input "Unliquidated" at bounding box center [457, 111] width 5 height 5
checkbox input "true"
click at [431, 111] on select "Select Cable / Satellite Services Collection Agency Credit Card Debt Debt Couns…" at bounding box center [390, 112] width 90 height 14
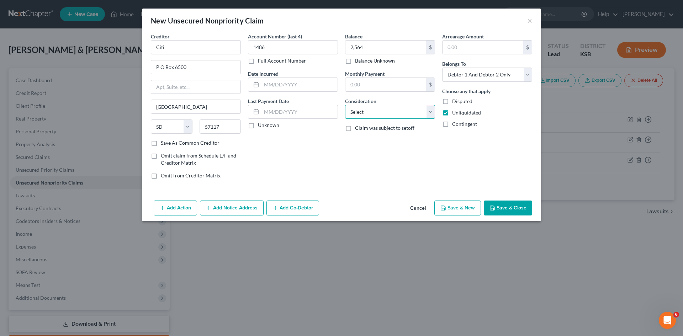
select select "2"
click at [345, 105] on select "Select Cable / Satellite Services Collection Agency Credit Card Debt Debt Couns…" at bounding box center [390, 112] width 90 height 14
click at [464, 208] on button "Save & New" at bounding box center [458, 208] width 47 height 15
select select "2"
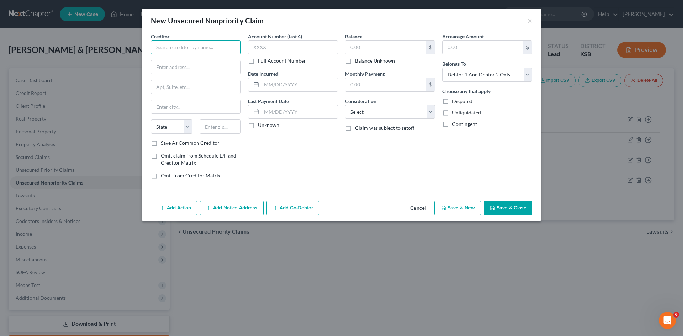
click at [156, 46] on input "text" at bounding box center [196, 47] width 90 height 14
type input "Getmeid Law"
click at [266, 47] on input "text" at bounding box center [293, 47] width 90 height 14
click at [357, 48] on input "text" at bounding box center [386, 48] width 81 height 14
type input "14,169"
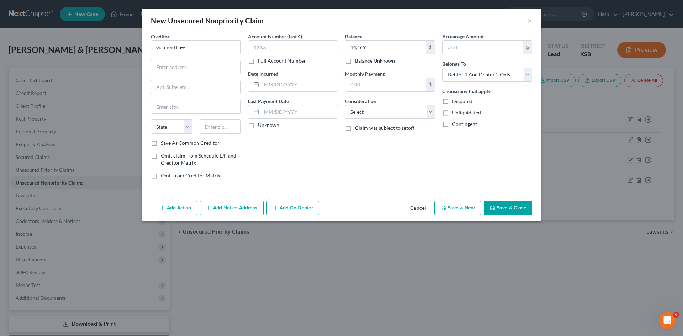
click at [452, 113] on label "Unliquidated" at bounding box center [466, 112] width 29 height 7
click at [455, 113] on input "Unliquidated" at bounding box center [457, 111] width 5 height 5
checkbox input "true"
click at [432, 113] on select "Select Cable / Satellite Services Collection Agency Credit Card Debt Debt Couns…" at bounding box center [390, 112] width 90 height 14
select select "2"
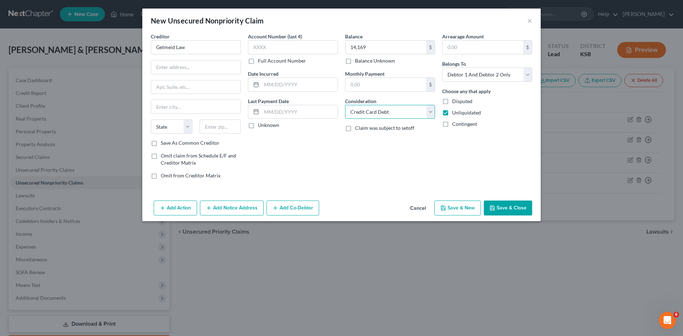
click at [345, 105] on select "Select Cable / Satellite Services Collection Agency Credit Card Debt Debt Couns…" at bounding box center [390, 112] width 90 height 14
click at [177, 67] on input "text" at bounding box center [195, 68] width 89 height 14
type input "11 Broadway Suite 960"
click at [175, 106] on input "text" at bounding box center [195, 107] width 89 height 14
type input "New York"
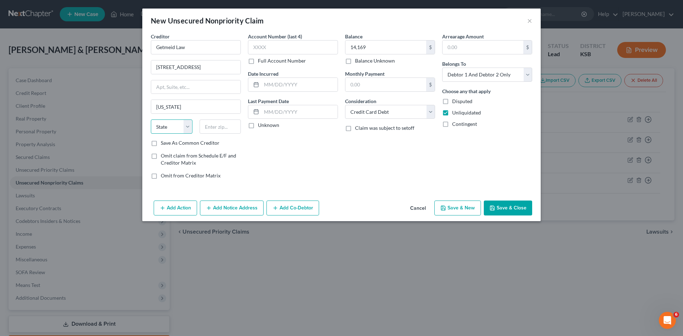
click at [185, 126] on select "State AL AK AR AZ CA CO CT DE DC FL GA GU HI ID IL IN IA KS KY LA ME MD MA MI M…" at bounding box center [172, 127] width 42 height 14
select select "35"
click at [151, 120] on select "State AL AK AR AZ CA CO CT DE DC FL GA GU HI ID IL IN IA KS KY LA ME MD MA MI M…" at bounding box center [172, 127] width 42 height 14
click at [214, 130] on input "text" at bounding box center [221, 127] width 42 height 14
type input "10004"
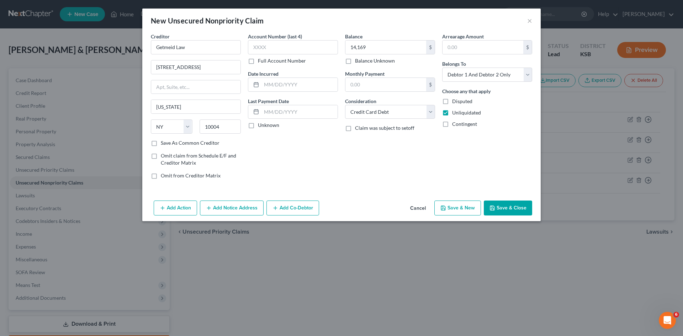
click at [463, 211] on button "Save & New" at bounding box center [458, 208] width 47 height 15
select select "2"
select select "35"
type input "14,169.00"
type input "0.00"
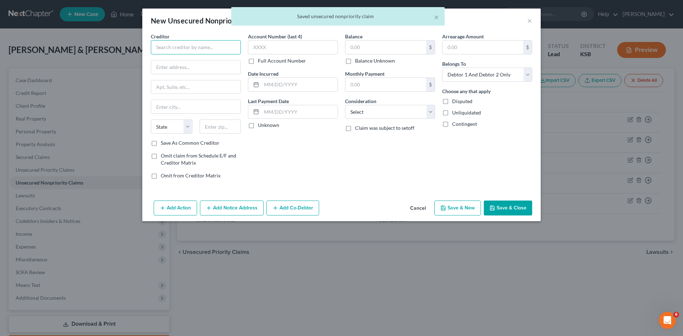
click at [196, 47] on input "text" at bounding box center [196, 47] width 90 height 14
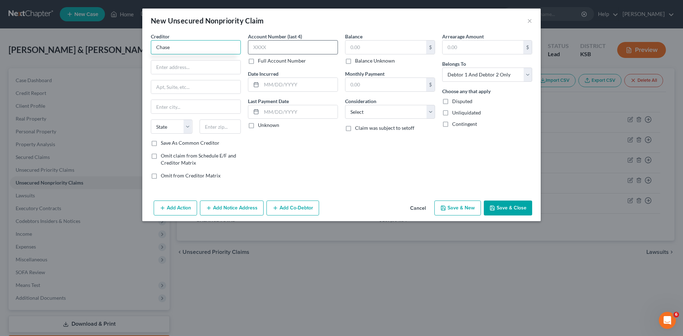
type input "Chase"
click at [322, 46] on input "text" at bounding box center [293, 47] width 90 height 14
type input "2457"
click at [363, 47] on input "text" at bounding box center [386, 48] width 81 height 14
type input "8,287"
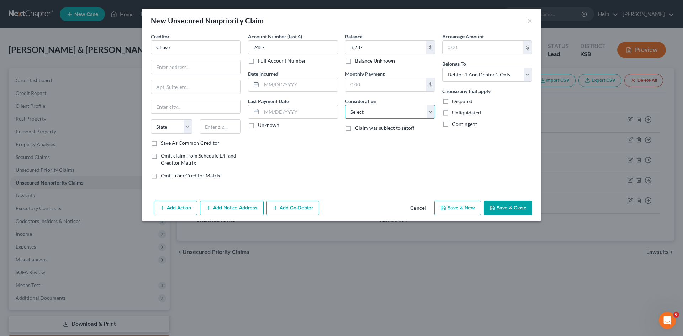
click at [431, 115] on select "Select Cable / Satellite Services Collection Agency Credit Card Debt Debt Couns…" at bounding box center [390, 112] width 90 height 14
select select "2"
click at [345, 105] on select "Select Cable / Satellite Services Collection Agency Credit Card Debt Debt Couns…" at bounding box center [390, 112] width 90 height 14
click at [452, 113] on label "Unliquidated" at bounding box center [466, 112] width 29 height 7
click at [455, 113] on input "Unliquidated" at bounding box center [457, 111] width 5 height 5
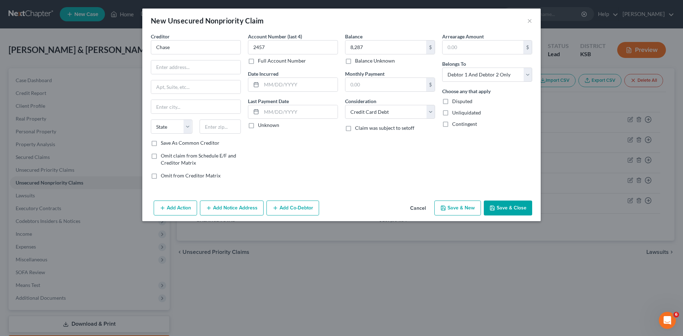
checkbox input "true"
click at [184, 68] on input "text" at bounding box center [195, 68] width 89 height 14
type input "P O Box 15123"
click at [172, 106] on input "text" at bounding box center [195, 107] width 89 height 14
type input "Wilmington"
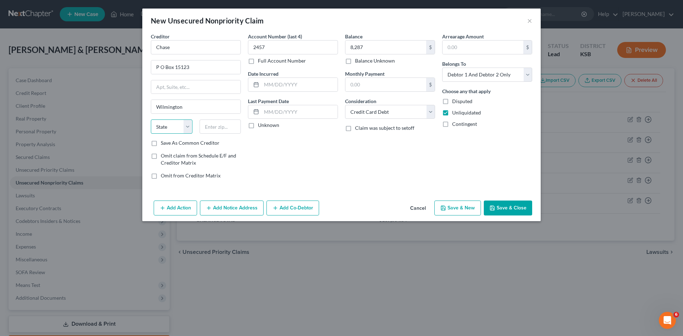
click at [189, 129] on select "State AL AK AR AZ CA CO CT DE DC FL GA GU HI ID IL IN IA KS KY LA ME MD MA MI M…" at bounding box center [172, 127] width 42 height 14
select select "7"
click at [151, 120] on select "State AL AK AR AZ CA CO CT DE DC FL GA GU HI ID IL IN IA KS KY LA ME MD MA MI M…" at bounding box center [172, 127] width 42 height 14
click at [210, 128] on input "text" at bounding box center [221, 127] width 42 height 14
type input "19850"
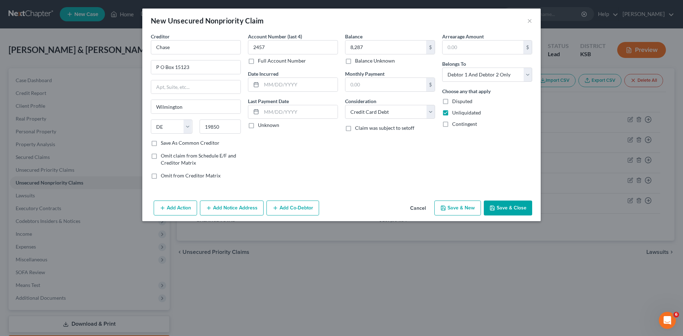
click at [471, 205] on button "Save & New" at bounding box center [458, 208] width 47 height 15
select select "2"
type input "8,287.00"
type input "0.00"
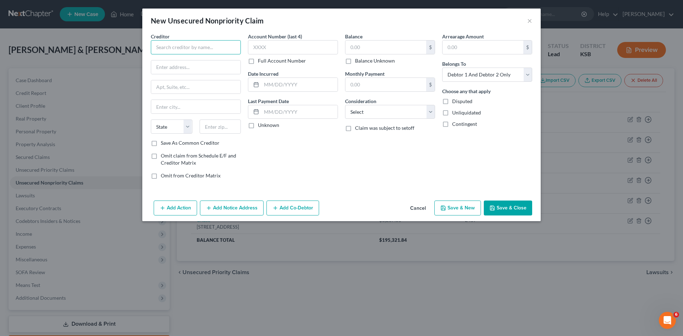
click at [230, 51] on input "text" at bounding box center [196, 47] width 90 height 14
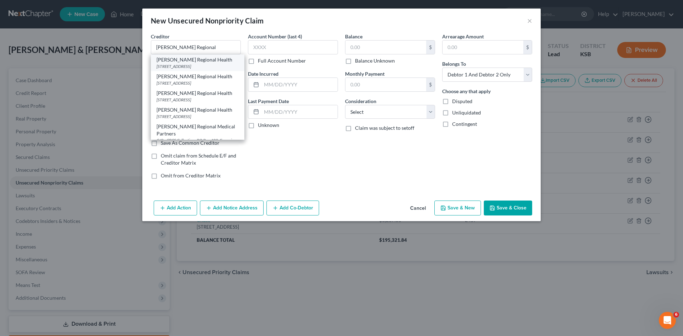
click at [220, 63] on div "1201 West 12th Street, Emporia, KS 66801" at bounding box center [198, 66] width 82 height 6
type input "Newman Regional Health"
type input "1201 West 12th Street"
type input "Emporia"
select select "17"
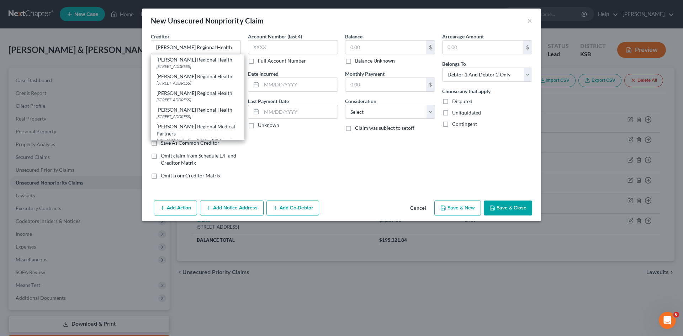
type input "66801"
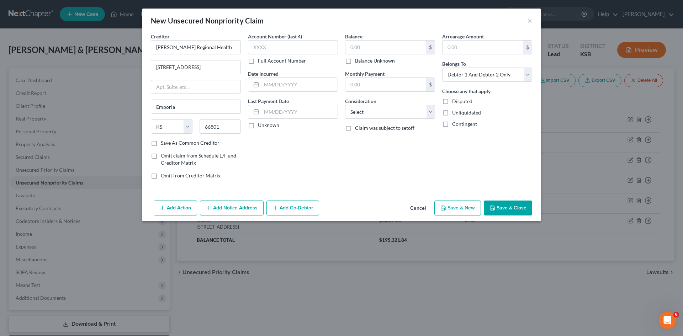
click at [355, 59] on label "Balance Unknown" at bounding box center [375, 60] width 40 height 7
click at [358, 59] on input "Balance Unknown" at bounding box center [360, 59] width 5 height 5
checkbox input "true"
type input "0.00"
click at [452, 114] on label "Unliquidated" at bounding box center [466, 112] width 29 height 7
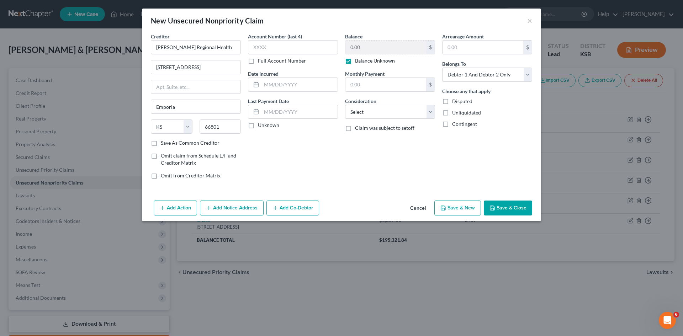
click at [455, 114] on input "Unliquidated" at bounding box center [457, 111] width 5 height 5
checkbox input "true"
click at [431, 112] on select "Select Cable / Satellite Services Collection Agency Credit Card Debt Debt Couns…" at bounding box center [390, 112] width 90 height 14
select select "9"
click at [345, 105] on select "Select Cable / Satellite Services Collection Agency Credit Card Debt Debt Couns…" at bounding box center [390, 112] width 90 height 14
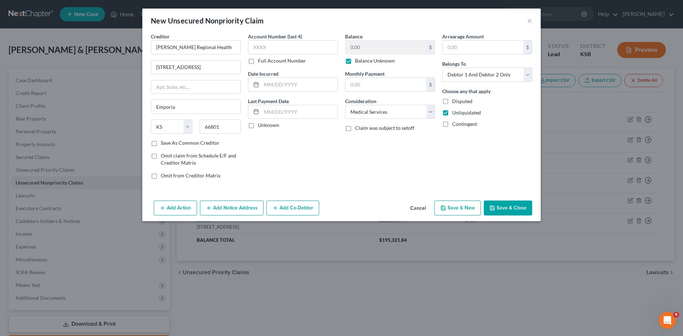
click at [446, 210] on icon "button" at bounding box center [444, 208] width 6 height 6
select select "2"
type input "0.00"
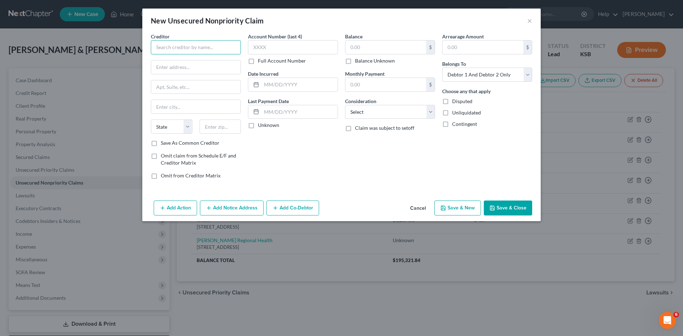
click at [209, 48] on input "text" at bounding box center [196, 47] width 90 height 14
type input "Salina Regional health"
click at [210, 72] on input "text" at bounding box center [195, 68] width 89 height 14
click at [215, 73] on input "text" at bounding box center [195, 68] width 89 height 14
type input "P O Box 1333"
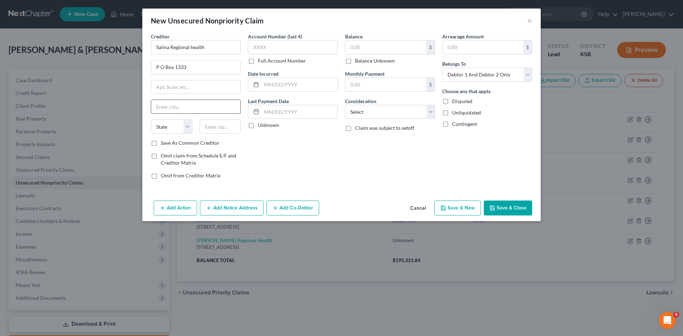
click at [203, 109] on input "text" at bounding box center [195, 107] width 89 height 14
type input "Salina"
click at [191, 126] on select "State AL AK AR AZ CA CO CT DE DC FL GA GU HI ID IL IN IA KS KY LA ME MD MA MI M…" at bounding box center [172, 127] width 42 height 14
select select "16"
click at [151, 120] on select "State AL AK AR AZ CA CO CT DE DC FL GA GU HI ID IL IN IA KS KY LA ME MD MA MI M…" at bounding box center [172, 127] width 42 height 14
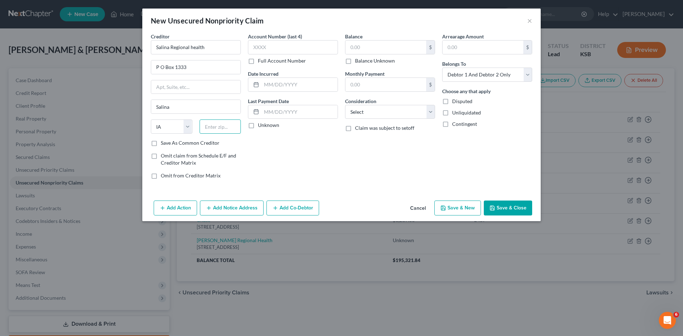
click at [212, 131] on input "text" at bounding box center [221, 127] width 42 height 14
type input "67402"
select select "17"
click at [431, 113] on select "Select Cable / Satellite Services Collection Agency Credit Card Debt Debt Couns…" at bounding box center [390, 112] width 90 height 14
select select "9"
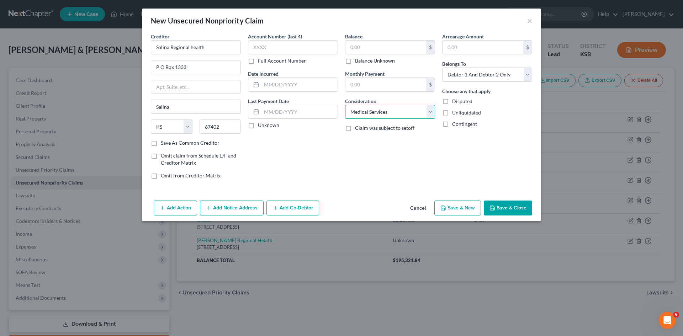
click at [345, 105] on select "Select Cable / Satellite Services Collection Agency Credit Card Debt Debt Couns…" at bounding box center [390, 112] width 90 height 14
drag, startPoint x: 447, startPoint y: 115, endPoint x: 442, endPoint y: 112, distance: 4.9
click at [452, 115] on label "Unliquidated" at bounding box center [466, 112] width 29 height 7
click at [455, 114] on input "Unliquidated" at bounding box center [457, 111] width 5 height 5
checkbox input "true"
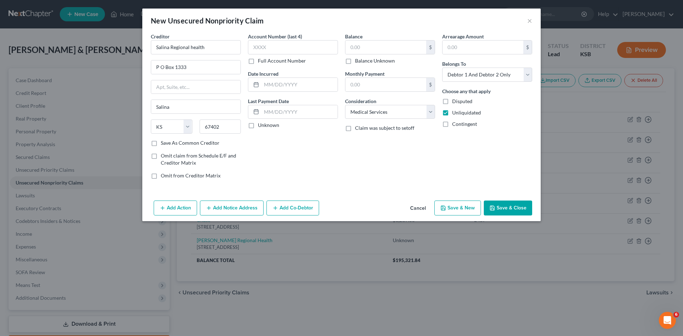
click at [355, 61] on label "Balance Unknown" at bounding box center [375, 60] width 40 height 7
click at [358, 61] on input "Balance Unknown" at bounding box center [360, 59] width 5 height 5
checkbox input "true"
type input "0.00"
click at [470, 210] on button "Save & New" at bounding box center [458, 208] width 47 height 15
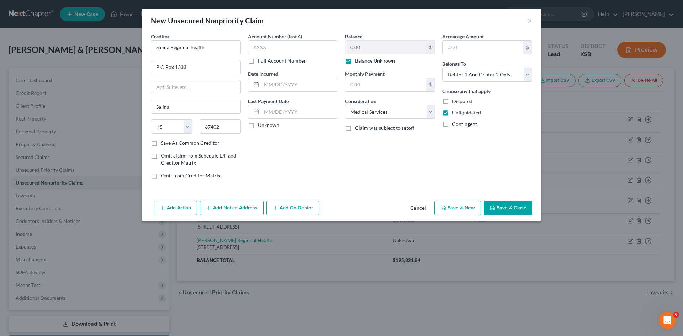
select select "2"
type input "0.00"
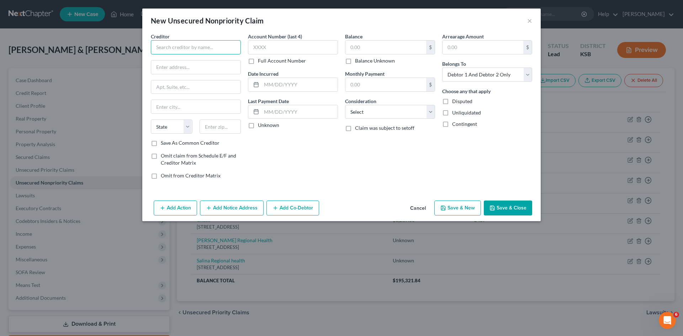
click at [173, 47] on input "text" at bounding box center [196, 47] width 90 height 14
type input "Crosswinds Counseling"
click at [269, 51] on input "text" at bounding box center [293, 47] width 90 height 14
type input "0016"
click at [375, 51] on input "text" at bounding box center [386, 48] width 81 height 14
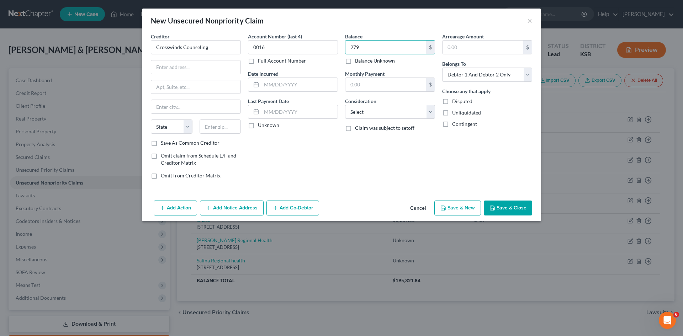
type input "279"
click at [452, 114] on label "Unliquidated" at bounding box center [466, 112] width 29 height 7
click at [455, 114] on input "Unliquidated" at bounding box center [457, 111] width 5 height 5
checkbox input "true"
click at [435, 113] on select "Select Cable / Satellite Services Collection Agency Credit Card Debt Debt Couns…" at bounding box center [390, 112] width 90 height 14
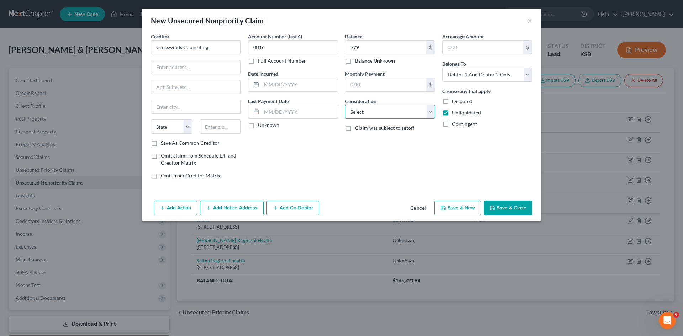
select select "9"
click at [345, 105] on select "Select Cable / Satellite Services Collection Agency Credit Card Debt Debt Couns…" at bounding box center [390, 112] width 90 height 14
click at [176, 70] on input "text" at bounding box center [195, 68] width 89 height 14
type input "1519 Merchant St"
click at [185, 110] on input "text" at bounding box center [195, 107] width 89 height 14
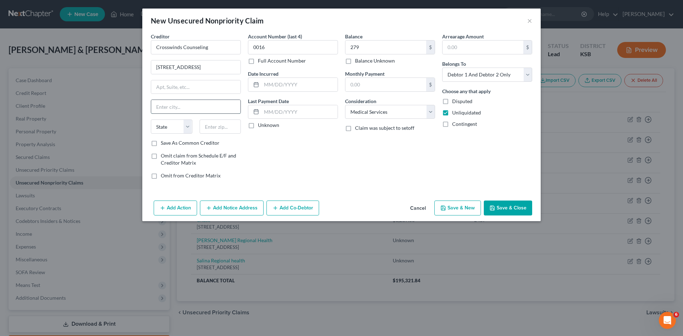
type input "Emporia"
click at [186, 127] on select "State AL AK AR AZ CA CO CT DE DC FL GA GU HI ID IL IN IA KS KY LA ME MD MA MI M…" at bounding box center [172, 127] width 42 height 14
select select "17"
click at [151, 120] on select "State AL AK AR AZ CA CO CT DE DC FL GA GU HI ID IL IN IA KS KY LA ME MD MA MI M…" at bounding box center [172, 127] width 42 height 14
click at [212, 130] on input "text" at bounding box center [221, 127] width 42 height 14
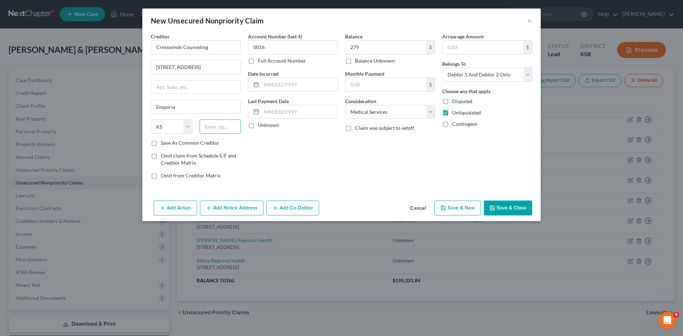
type input "66801"
click at [465, 207] on button "Save & New" at bounding box center [458, 208] width 47 height 15
select select "2"
type input "279.00"
type input "0.00"
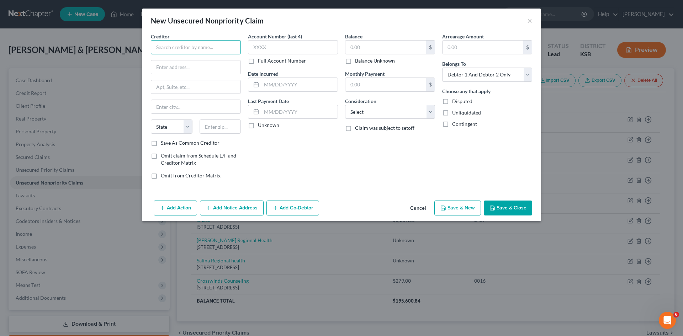
click at [171, 48] on input "text" at bounding box center [196, 47] width 90 height 14
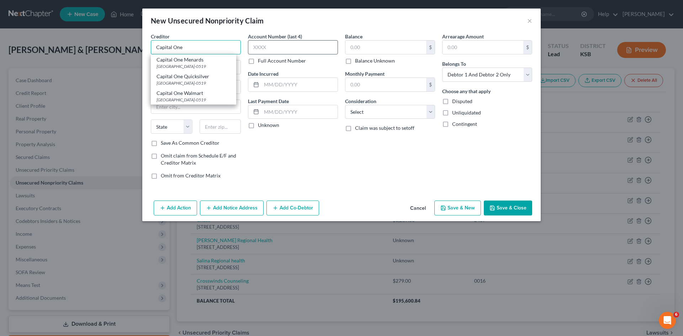
type input "Capital One"
click at [266, 50] on input "text" at bounding box center [293, 47] width 90 height 14
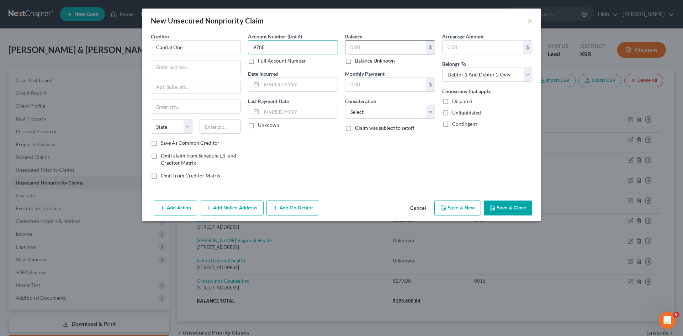
type input "9788"
click at [365, 50] on input "text" at bounding box center [386, 48] width 81 height 14
type input "15,455"
click at [430, 115] on select "Select Cable / Satellite Services Collection Agency Credit Card Debt Debt Couns…" at bounding box center [390, 112] width 90 height 14
select select "2"
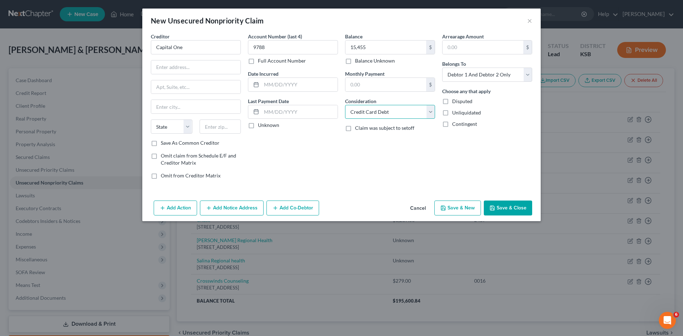
click at [345, 105] on select "Select Cable / Satellite Services Collection Agency Credit Card Debt Debt Couns…" at bounding box center [390, 112] width 90 height 14
click at [452, 114] on label "Unliquidated" at bounding box center [466, 112] width 29 height 7
click at [455, 114] on input "Unliquidated" at bounding box center [457, 111] width 5 height 5
checkbox input "true"
click at [175, 69] on input "text" at bounding box center [195, 68] width 89 height 14
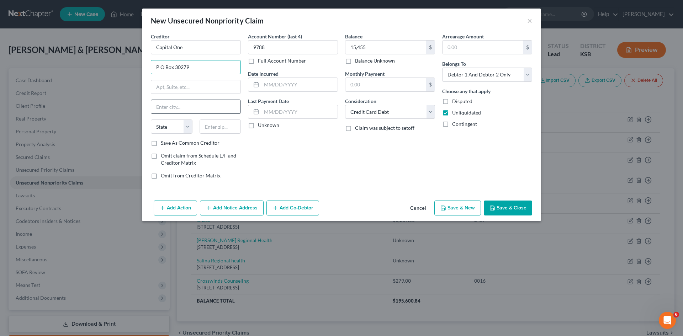
type input "P O Box 30279"
click at [176, 107] on input "text" at bounding box center [195, 107] width 89 height 14
type input "Salt Lake City"
click at [186, 128] on select "State AL AK AR AZ CA CO CT DE DC FL GA GU HI ID IL IN IA KS KY LA ME MD MA MI M…" at bounding box center [172, 127] width 42 height 14
click at [190, 126] on select "State AL AK AR AZ CA CO CT DE DC FL GA GU HI ID IL IN IA KS KY LA ME MD MA MI M…" at bounding box center [172, 127] width 42 height 14
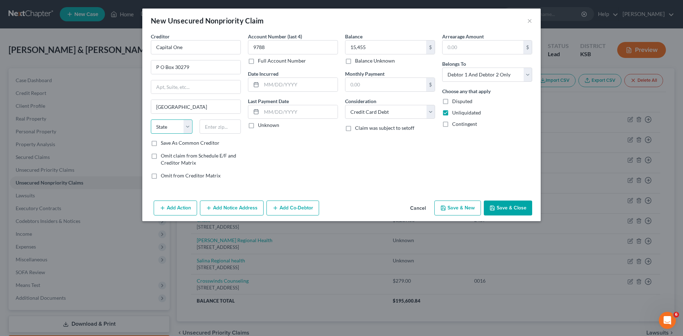
select select "46"
click at [151, 120] on select "State AL AK AR AZ CA CO CT DE DC FL GA GU HI ID IL IN IA KS KY LA ME MD MA MI M…" at bounding box center [172, 127] width 42 height 14
click at [209, 126] on input "text" at bounding box center [221, 127] width 42 height 14
type input "84130"
click at [500, 207] on button "Save & Close" at bounding box center [508, 208] width 48 height 15
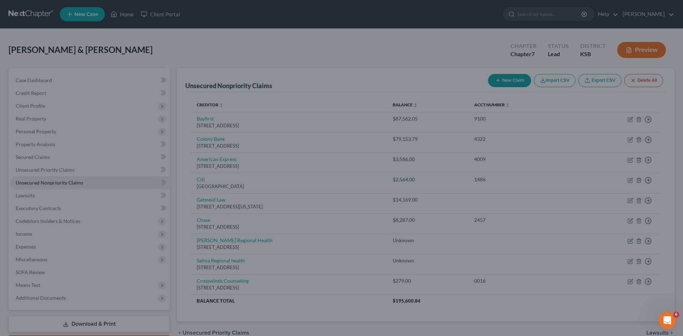
type input "15,455.00"
type input "0.00"
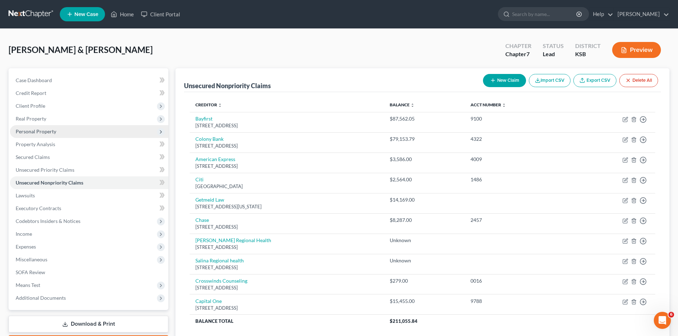
click at [28, 131] on span "Personal Property" at bounding box center [36, 131] width 41 height 6
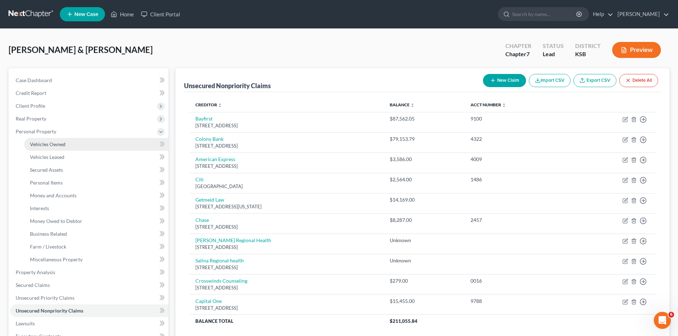
click at [32, 144] on span "Vehicles Owned" at bounding box center [48, 144] width 36 height 6
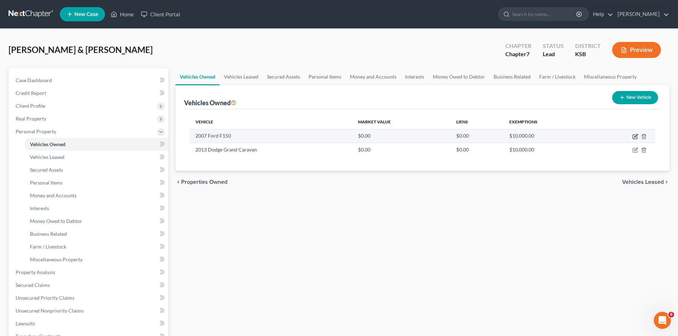
click at [633, 136] on icon "button" at bounding box center [635, 137] width 4 height 4
select select "0"
select select "19"
select select "3"
select select "2"
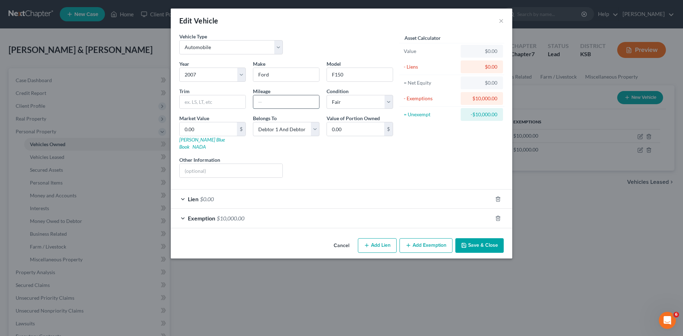
click at [269, 102] on input "text" at bounding box center [286, 102] width 66 height 14
type input "150000"
click at [482, 239] on button "Save & Close" at bounding box center [480, 245] width 48 height 15
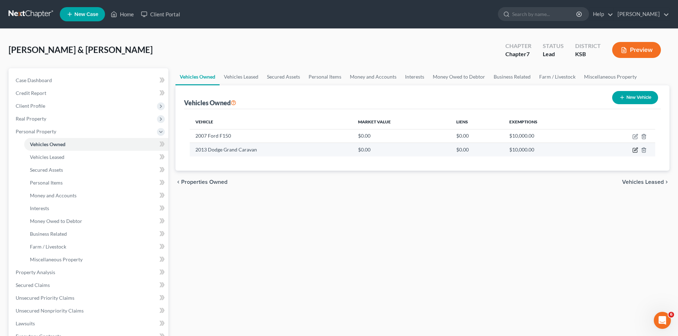
click at [636, 148] on icon "button" at bounding box center [635, 150] width 6 height 6
select select "0"
select select "13"
select select "3"
select select "2"
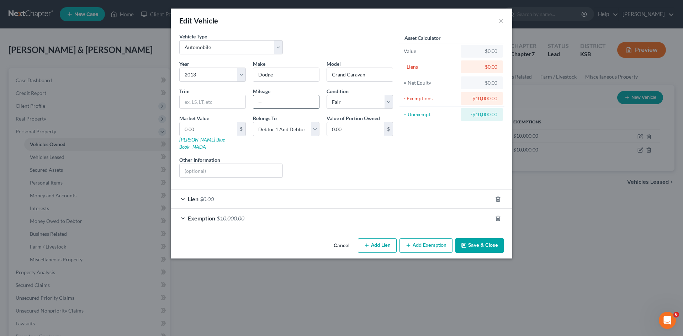
click at [290, 103] on input "text" at bounding box center [286, 102] width 66 height 14
type input "106000"
click at [477, 243] on button "Save & Close" at bounding box center [480, 245] width 48 height 15
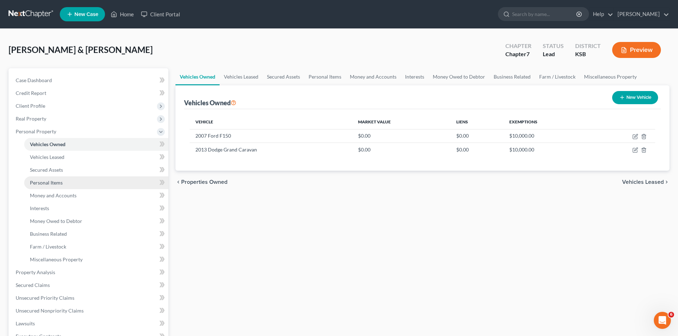
click at [51, 180] on span "Personal Items" at bounding box center [46, 183] width 33 height 6
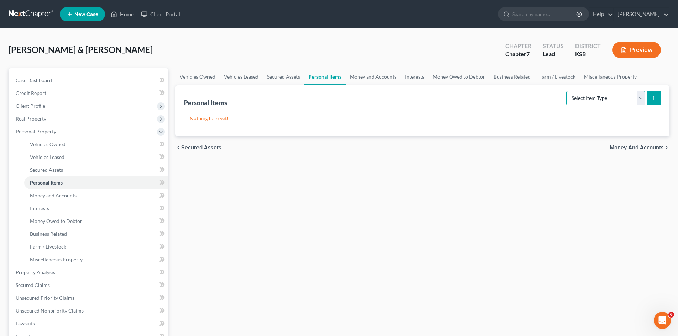
click at [641, 100] on select "Select Item Type Clothing Collectibles Of Value Electronics Firearms Household …" at bounding box center [605, 98] width 79 height 14
select select "household_goods"
click at [567, 91] on select "Select Item Type Clothing Collectibles Of Value Electronics Firearms Household …" at bounding box center [605, 98] width 79 height 14
click at [655, 102] on button "submit" at bounding box center [654, 98] width 14 height 14
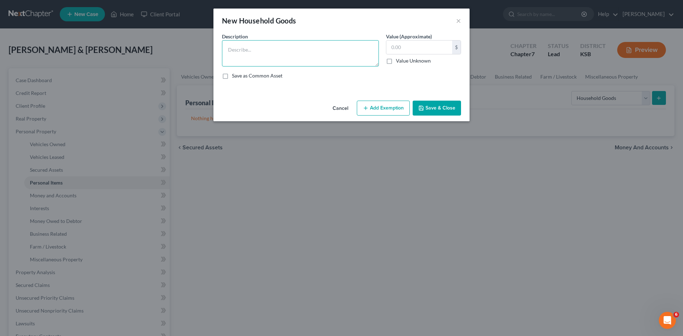
click at [303, 50] on textarea at bounding box center [300, 53] width 157 height 26
type textarea "Washer, Dryer, Dishwasher, micowave tvs computers"
click at [391, 48] on input "text" at bounding box center [420, 48] width 66 height 14
type input "6,000"
click at [376, 110] on button "Add Exemption" at bounding box center [383, 108] width 53 height 15
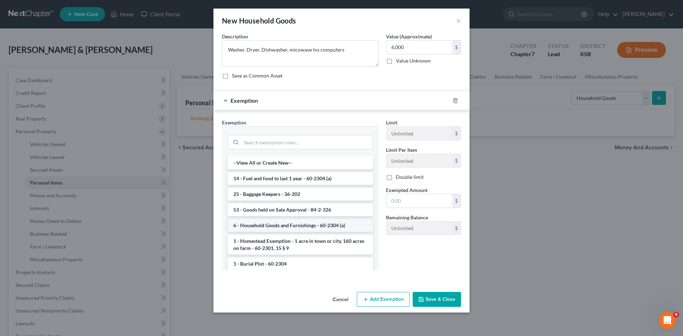
click at [258, 225] on li "6 - Household Goods and Furnishings - 60-2304 (a)" at bounding box center [301, 225] width 146 height 13
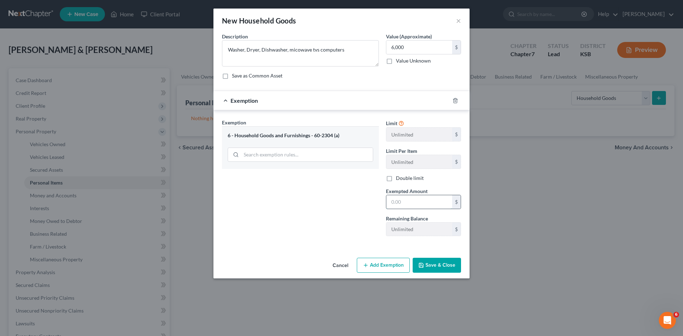
click at [406, 203] on input "text" at bounding box center [420, 202] width 66 height 14
type input "6,000"
click at [422, 264] on polyline "button" at bounding box center [421, 263] width 2 height 1
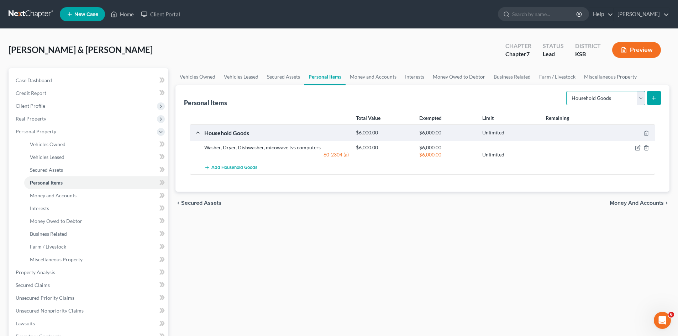
click at [639, 99] on select "Select Item Type Clothing Collectibles Of Value Electronics Firearms Household …" at bounding box center [605, 98] width 79 height 14
select select "jewelry"
click at [567, 91] on select "Select Item Type Clothing Collectibles Of Value Electronics Firearms Household …" at bounding box center [605, 98] width 79 height 14
click at [656, 103] on button "submit" at bounding box center [654, 98] width 14 height 14
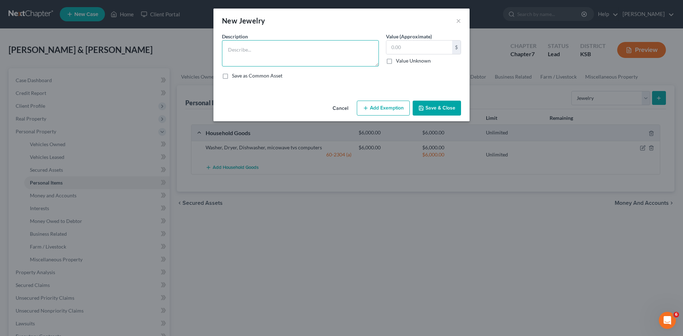
click at [230, 49] on textarea at bounding box center [300, 53] width 157 height 26
type textarea "Wedding Ring and everyday jewelry"
click at [422, 49] on input "text" at bounding box center [420, 48] width 66 height 14
type input "1,000"
click at [379, 109] on button "Add Exemption" at bounding box center [383, 108] width 53 height 15
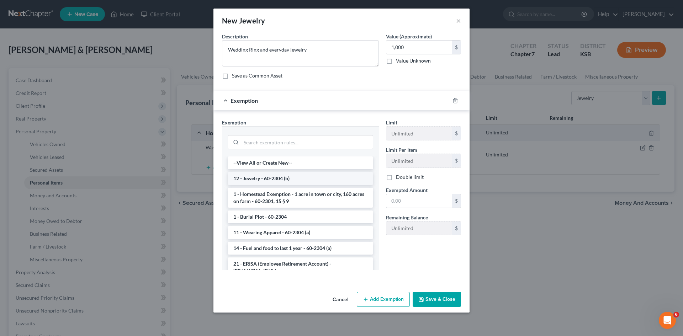
click at [285, 177] on li "12 - Jewelry - 60-2304 (b)" at bounding box center [301, 178] width 146 height 13
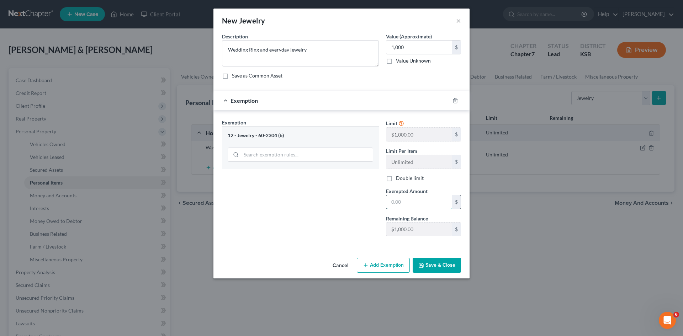
click at [394, 202] on input "text" at bounding box center [420, 202] width 66 height 14
type input "1,000"
click at [426, 263] on button "Save & Close" at bounding box center [437, 265] width 48 height 15
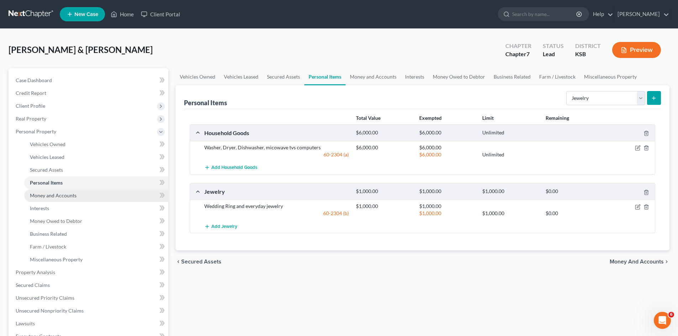
click at [73, 196] on span "Money and Accounts" at bounding box center [53, 196] width 47 height 6
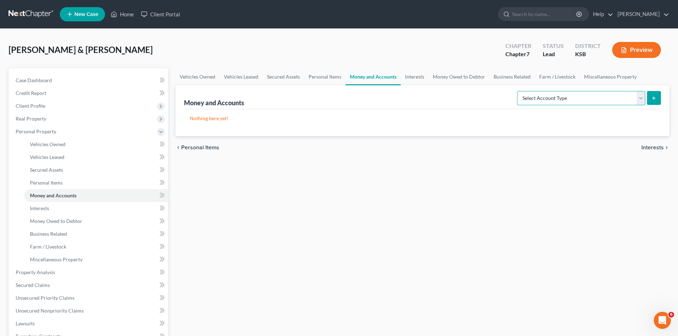
click at [642, 99] on select "Select Account Type Brokerage Cash on Hand Certificates of Deposit Checking Acc…" at bounding box center [581, 98] width 128 height 14
select select "checking"
click at [519, 91] on select "Select Account Type Brokerage Cash on Hand Certificates of Deposit Checking Acc…" at bounding box center [581, 98] width 128 height 14
click at [654, 94] on button "submit" at bounding box center [654, 98] width 14 height 14
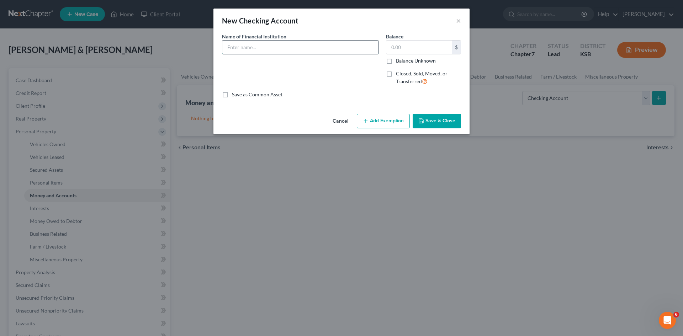
click at [280, 50] on input "text" at bounding box center [300, 48] width 156 height 14
type input "Lyon County"
click at [400, 49] on input "text" at bounding box center [420, 48] width 66 height 14
type input "5"
click at [430, 122] on button "Save & Close" at bounding box center [437, 121] width 48 height 15
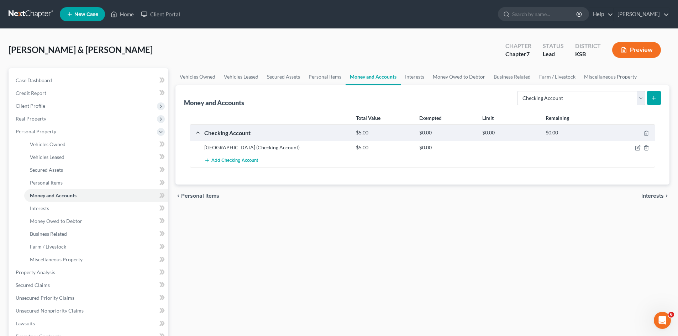
click at [654, 101] on button "submit" at bounding box center [654, 98] width 14 height 14
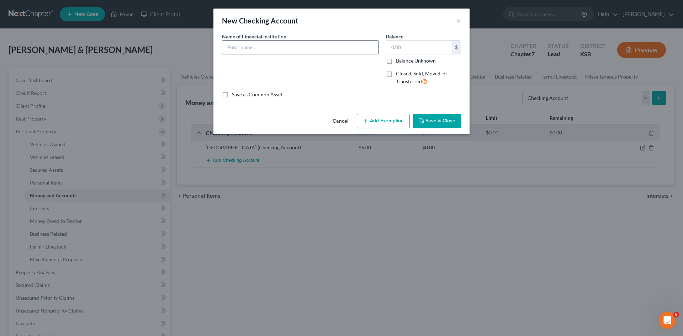
click at [295, 44] on input "text" at bounding box center [300, 48] width 156 height 14
type input "Emporia State Federal"
click at [391, 48] on input "text" at bounding box center [420, 48] width 66 height 14
type input "100"
click at [426, 122] on button "Save & Close" at bounding box center [437, 121] width 48 height 15
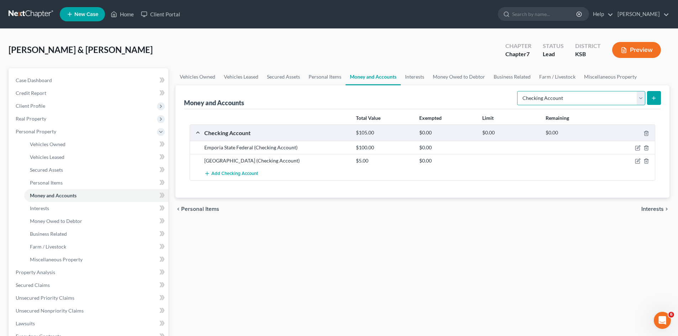
click at [640, 98] on select "Select Account Type Brokerage Cash on Hand Certificates of Deposit Checking Acc…" at bounding box center [581, 98] width 128 height 14
select select "savings"
click at [519, 91] on select "Select Account Type Brokerage Cash on Hand Certificates of Deposit Checking Acc…" at bounding box center [581, 98] width 128 height 14
click at [655, 99] on icon "submit" at bounding box center [654, 98] width 6 height 6
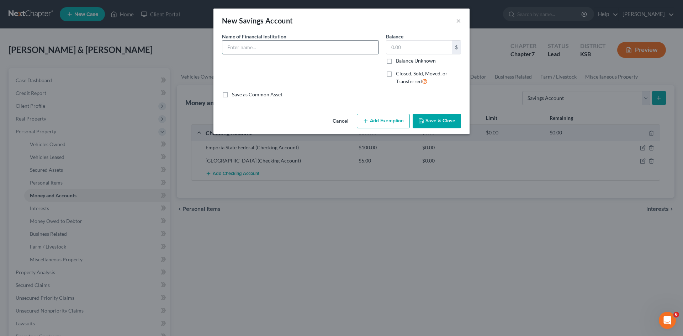
click at [273, 49] on input "text" at bounding box center [300, 48] width 156 height 14
type input "Emporia State Federal Credit Union"
click at [392, 47] on input "text" at bounding box center [420, 48] width 66 height 14
click at [422, 123] on icon "button" at bounding box center [422, 121] width 6 height 6
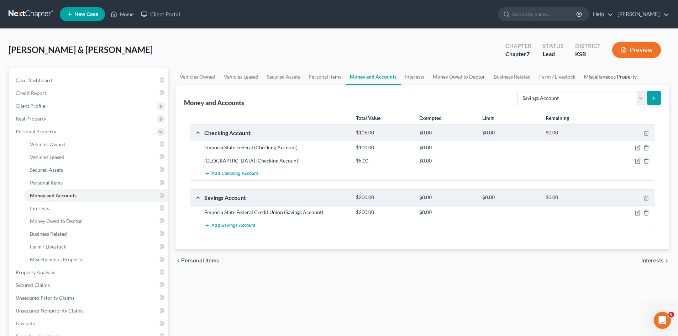
click at [592, 77] on link "Miscellaneous Property" at bounding box center [610, 76] width 61 height 17
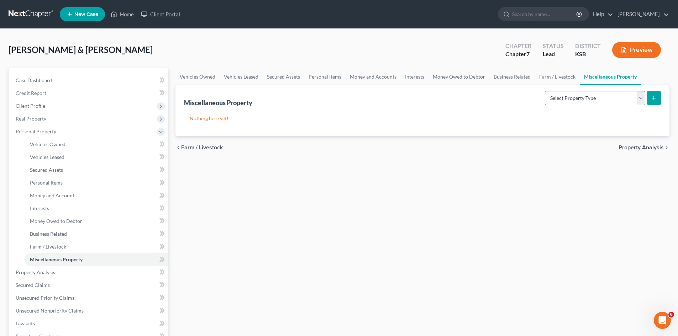
click at [640, 100] on select "Select Property Type Assigned for Creditor Benefit Within 1 Year Holding for An…" at bounding box center [595, 98] width 100 height 14
click at [512, 75] on link "Business Related" at bounding box center [512, 76] width 46 height 17
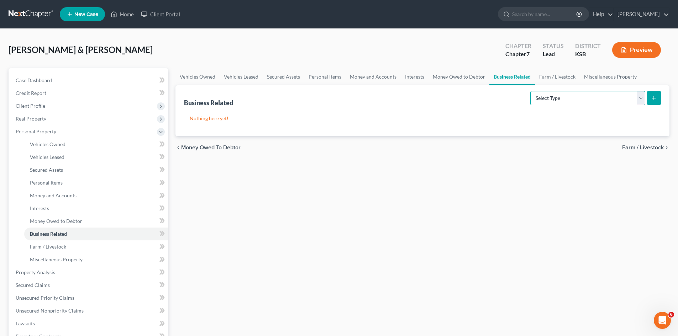
click at [637, 98] on select "Select Type Customer Lists Franchises Inventory Licenses Machinery Office Equip…" at bounding box center [587, 98] width 115 height 14
click at [545, 77] on link "Farm / Livestock" at bounding box center [557, 76] width 45 height 17
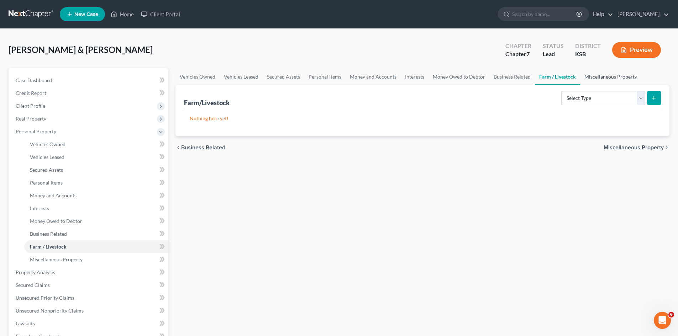
click at [587, 77] on link "Miscellaneous Property" at bounding box center [610, 76] width 61 height 17
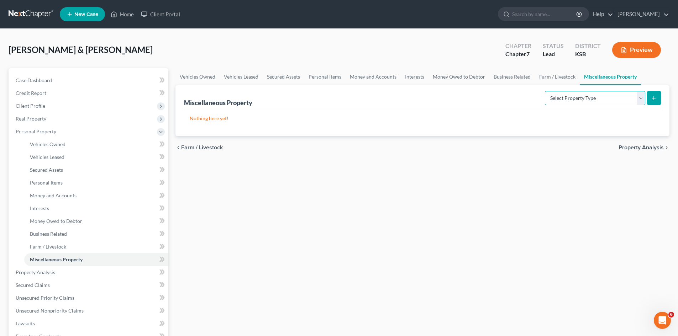
click at [640, 101] on select "Select Property Type Assigned for Creditor Benefit Within 1 Year Holding for An…" at bounding box center [595, 98] width 100 height 14
click at [408, 74] on link "Interests" at bounding box center [415, 76] width 28 height 17
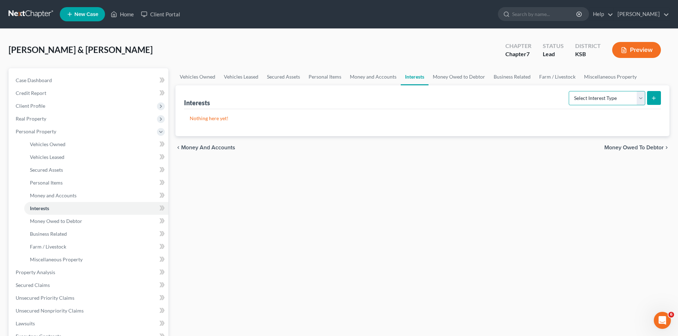
click at [639, 99] on select "Select Interest Type 401K Annuity Bond Education IRA Government Bond Government…" at bounding box center [607, 98] width 77 height 14
click at [569, 91] on select "Select Interest Type 401K Annuity Bond Education IRA Government Bond Government…" at bounding box center [607, 98] width 77 height 14
click at [657, 98] on icon "submit" at bounding box center [654, 98] width 6 height 6
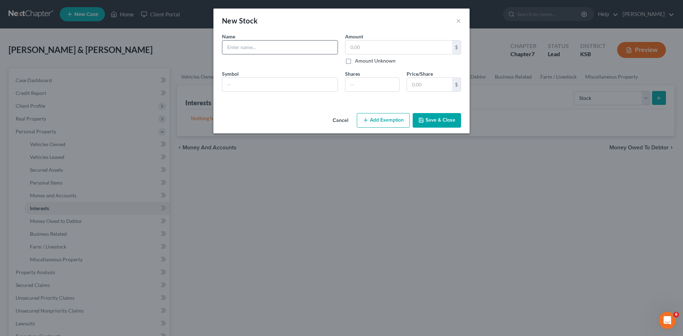
click at [236, 47] on input "text" at bounding box center [279, 48] width 115 height 14
click at [356, 47] on input "text" at bounding box center [399, 48] width 107 height 14
click at [457, 21] on button "×" at bounding box center [458, 20] width 5 height 9
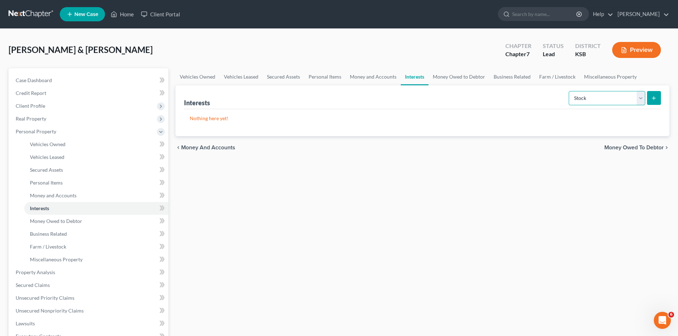
click at [640, 102] on select "Select Interest Type 401K Annuity Bond Education IRA Government Bond Government…" at bounding box center [607, 98] width 77 height 14
click at [569, 91] on select "Select Interest Type 401K Annuity Bond Education IRA Government Bond Government…" at bounding box center [607, 98] width 77 height 14
click at [652, 99] on icon "submit" at bounding box center [654, 98] width 6 height 6
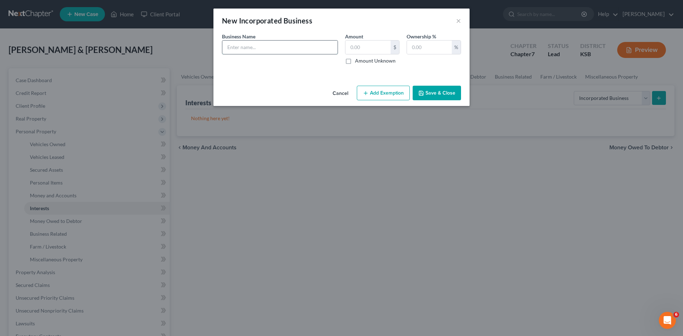
click at [329, 43] on input "text" at bounding box center [279, 48] width 115 height 14
click at [443, 47] on input "text" at bounding box center [429, 48] width 45 height 14
click at [425, 93] on button "Save & Close" at bounding box center [437, 93] width 48 height 15
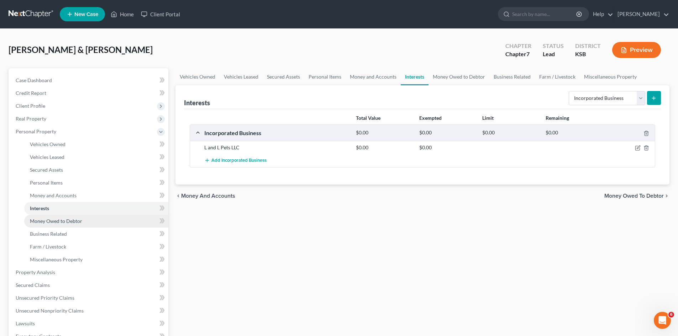
click at [67, 220] on span "Money Owed to Debtor" at bounding box center [56, 221] width 52 height 6
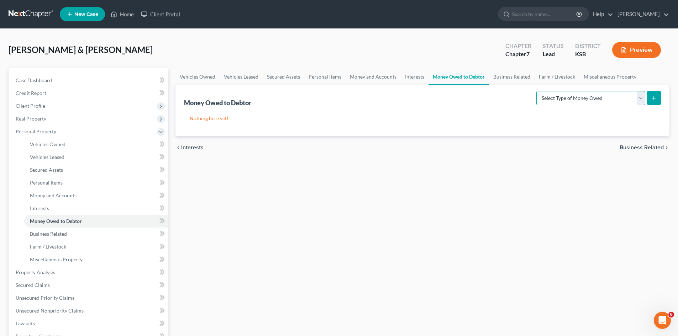
click at [643, 100] on select "Select Type of Money Owed Accounts Receivable Alimony Child Support Claims Agai…" at bounding box center [590, 98] width 109 height 14
click at [537, 91] on select "Select Type of Money Owed Accounts Receivable Alimony Child Support Claims Agai…" at bounding box center [590, 98] width 109 height 14
click at [656, 98] on icon "submit" at bounding box center [654, 98] width 6 height 6
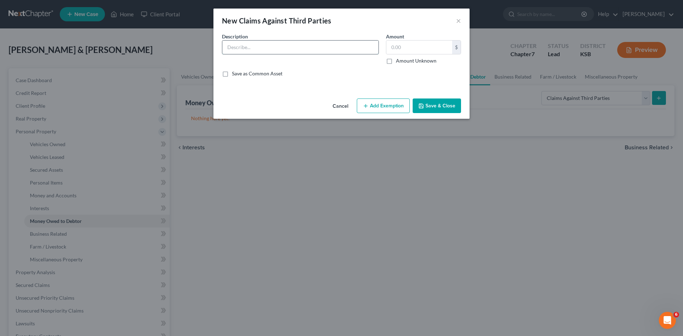
click at [285, 49] on input "text" at bounding box center [300, 48] width 156 height 14
click at [394, 46] on input "text" at bounding box center [420, 48] width 66 height 14
click at [424, 102] on button "Save & Close" at bounding box center [437, 106] width 48 height 15
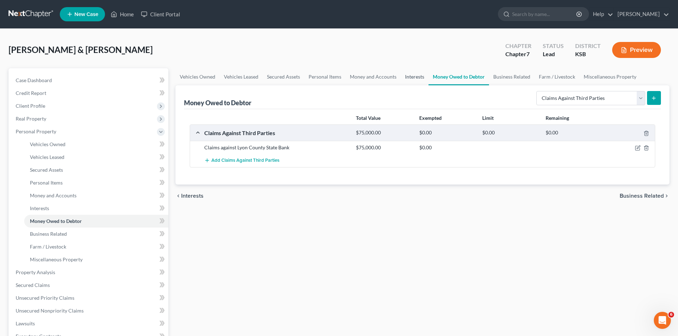
click at [414, 77] on link "Interests" at bounding box center [415, 76] width 28 height 17
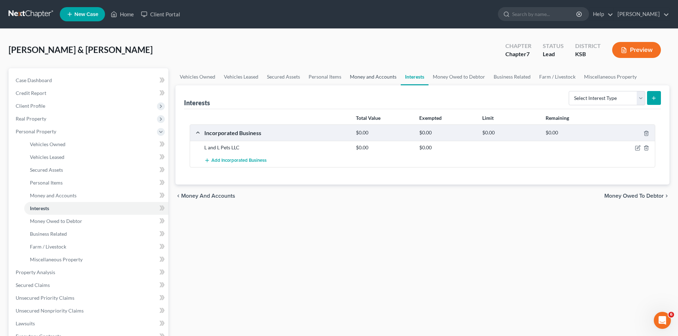
click at [381, 77] on link "Money and Accounts" at bounding box center [373, 76] width 55 height 17
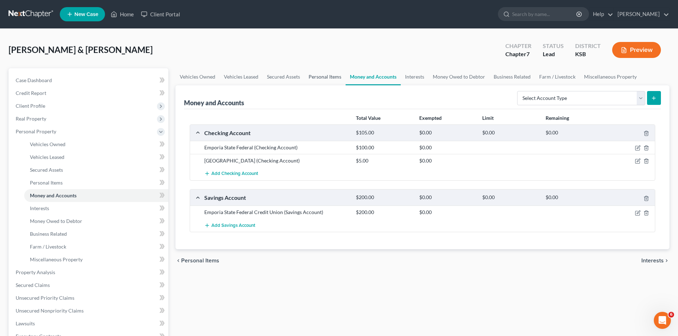
click at [337, 78] on link "Personal Items" at bounding box center [324, 76] width 41 height 17
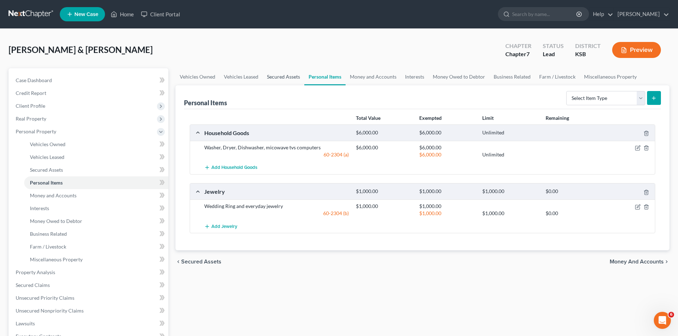
click at [280, 75] on link "Secured Assets" at bounding box center [284, 76] width 42 height 17
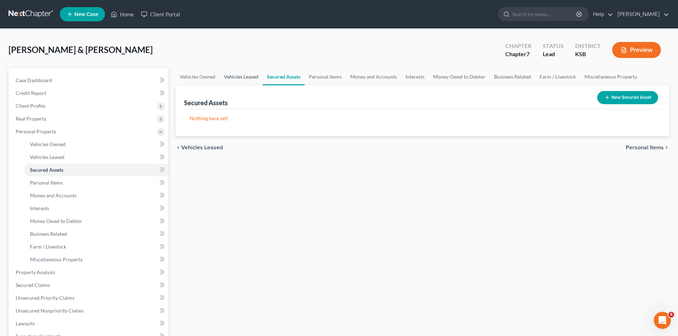
click at [254, 76] on link "Vehicles Leased" at bounding box center [241, 76] width 43 height 17
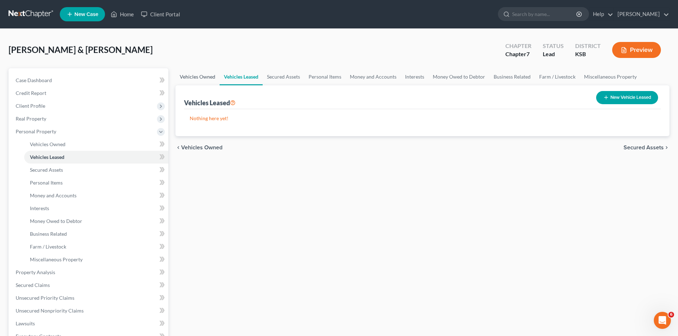
click at [206, 79] on link "Vehicles Owned" at bounding box center [197, 76] width 44 height 17
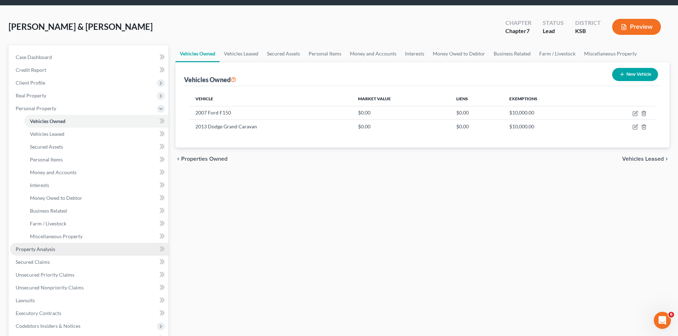
scroll to position [36, 0]
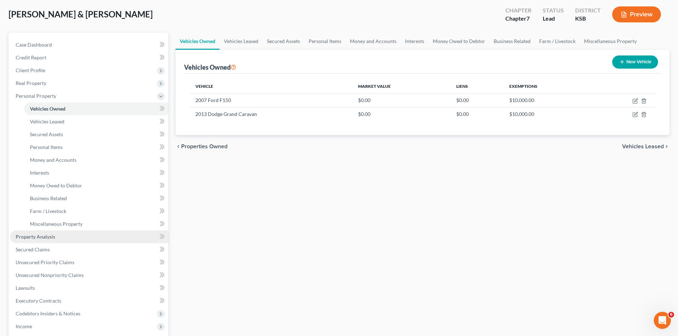
click at [53, 238] on span "Property Analysis" at bounding box center [36, 237] width 40 height 6
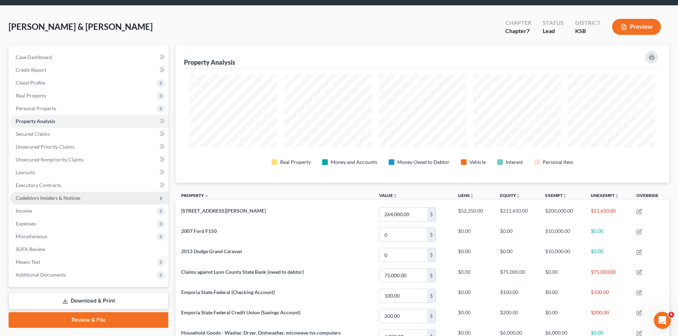
scroll to position [36, 0]
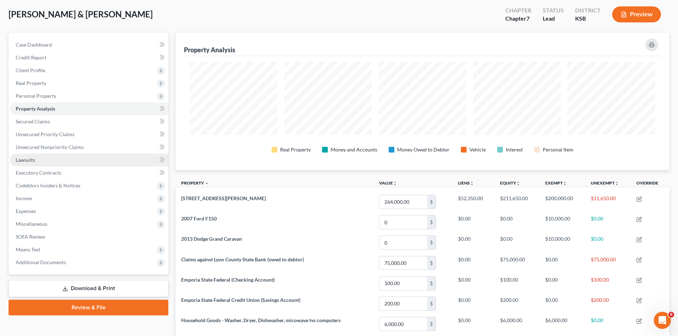
click at [44, 159] on link "Lawsuits" at bounding box center [89, 160] width 158 height 13
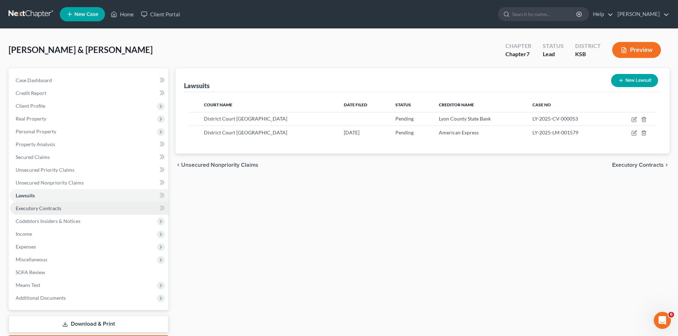
click at [47, 209] on span "Executory Contracts" at bounding box center [39, 208] width 46 height 6
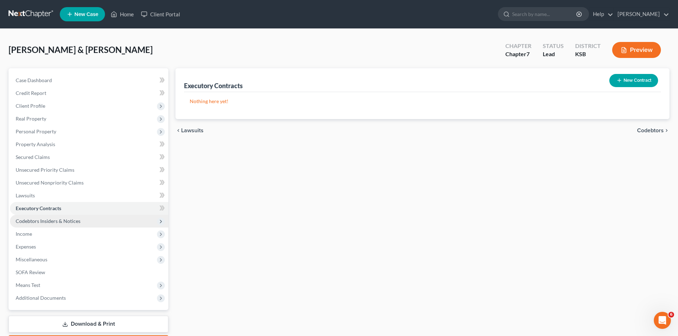
click at [44, 219] on span "Codebtors Insiders & Notices" at bounding box center [48, 221] width 65 height 6
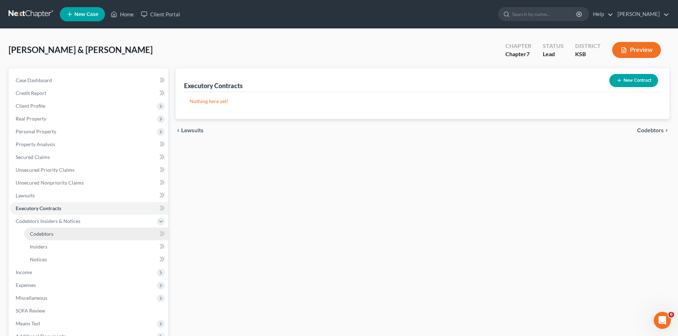
click at [41, 235] on span "Codebtors" at bounding box center [41, 234] width 23 height 6
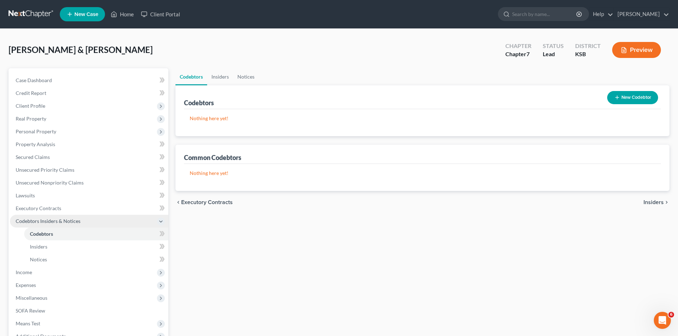
scroll to position [36, 0]
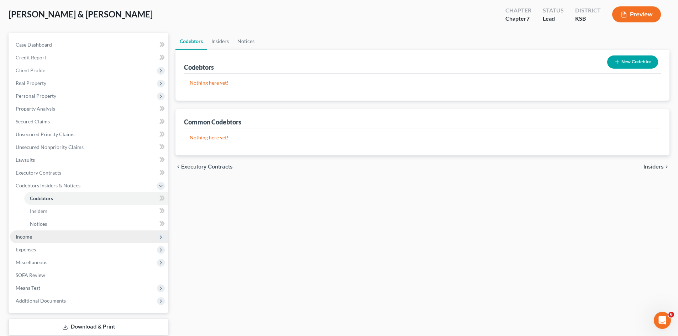
click at [34, 236] on span "Income" at bounding box center [89, 237] width 158 height 13
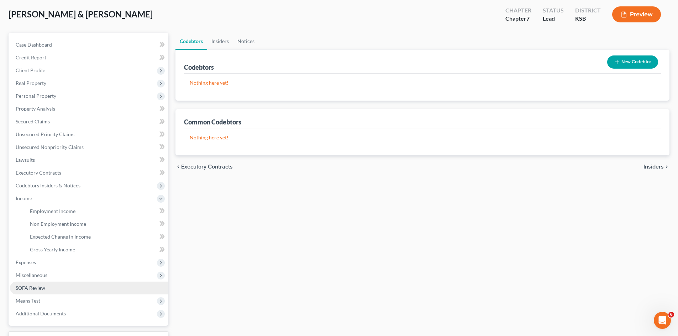
click at [31, 289] on span "SOFA Review" at bounding box center [31, 288] width 30 height 6
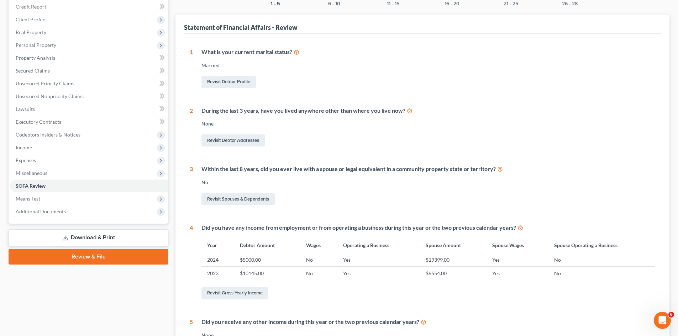
scroll to position [7, 0]
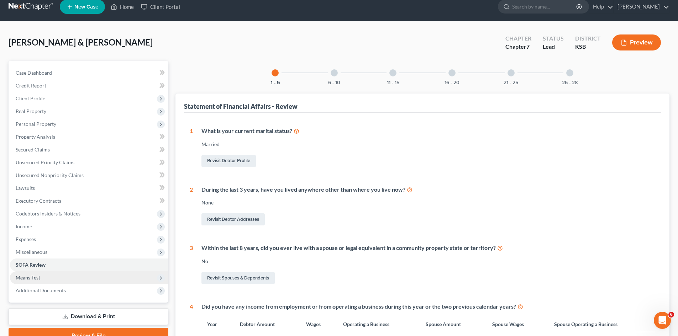
click at [44, 274] on span "Means Test" at bounding box center [89, 278] width 158 height 13
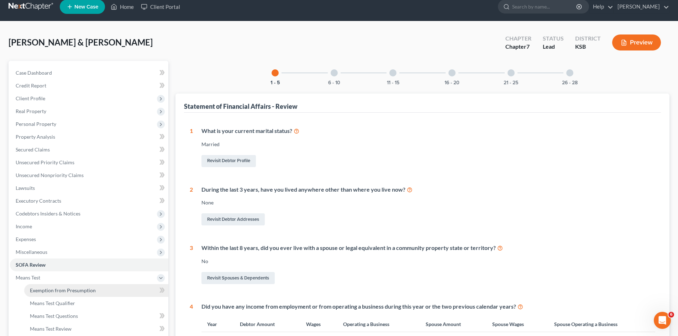
click at [50, 291] on span "Exemption from Presumption" at bounding box center [63, 291] width 66 height 6
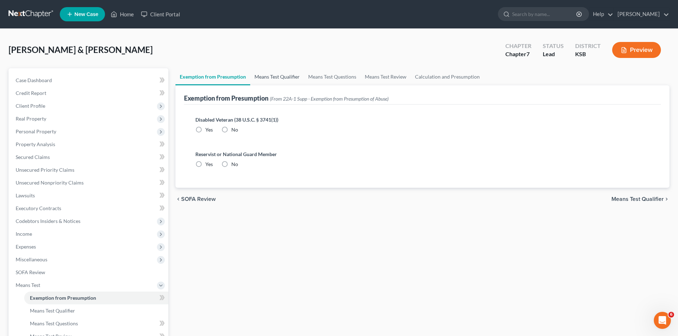
click at [263, 77] on link "Means Test Qualifier" at bounding box center [277, 76] width 54 height 17
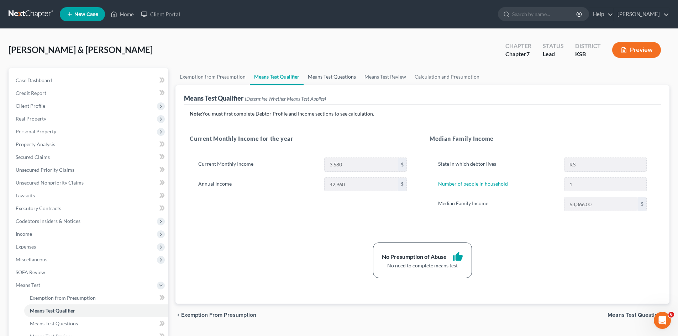
click at [318, 77] on link "Means Test Questions" at bounding box center [332, 76] width 57 height 17
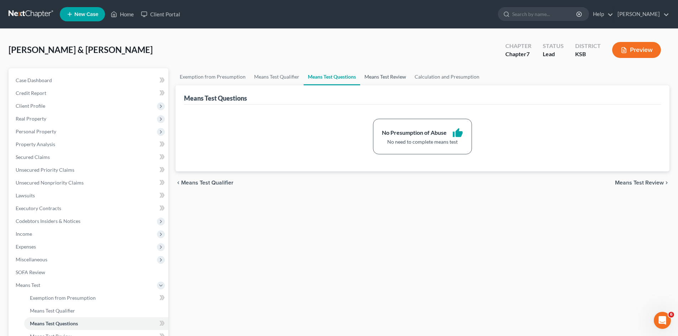
click at [369, 77] on link "Means Test Review" at bounding box center [385, 76] width 50 height 17
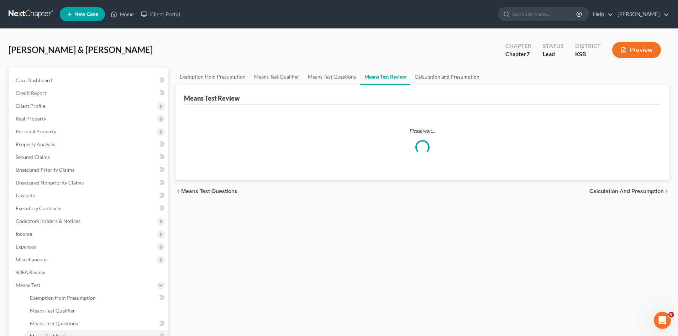
click at [436, 78] on link "Calculation and Presumption" at bounding box center [446, 76] width 73 height 17
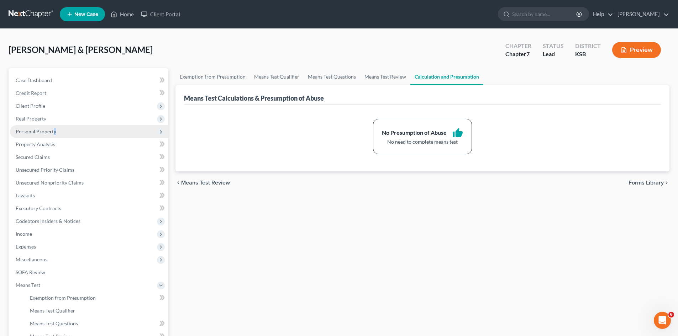
click at [55, 131] on span "Personal Property" at bounding box center [36, 131] width 41 height 6
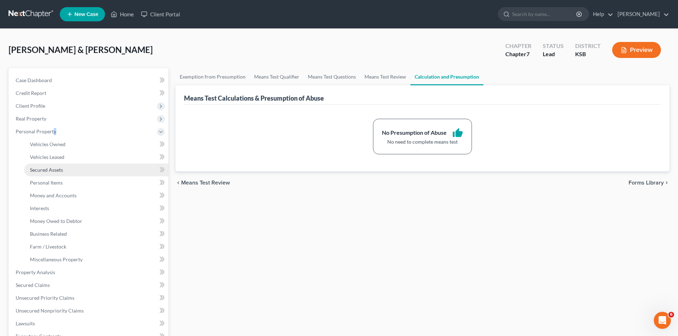
click at [61, 170] on span "Secured Assets" at bounding box center [46, 170] width 33 height 6
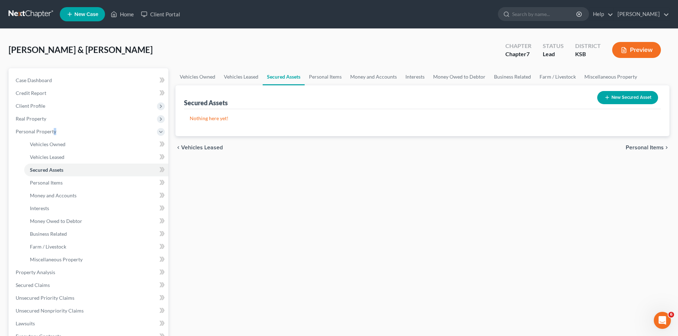
drag, startPoint x: 640, startPoint y: 95, endPoint x: 641, endPoint y: 99, distance: 4.1
click at [641, 99] on button "New Secured Asset" at bounding box center [627, 97] width 61 height 13
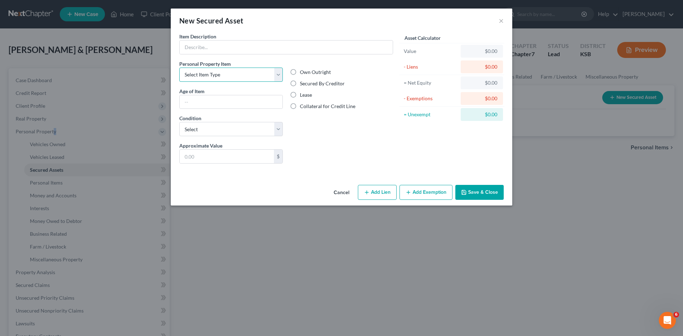
click at [280, 75] on select "Select Item Type Clothing Collectibles Of Value Electronics Firearms Household …" at bounding box center [231, 75] width 104 height 14
click at [302, 132] on div "Own Outright Secured By Creditor Lease Collateral for Credit Line" at bounding box center [342, 101] width 111 height 82
click at [501, 20] on button "×" at bounding box center [501, 20] width 5 height 9
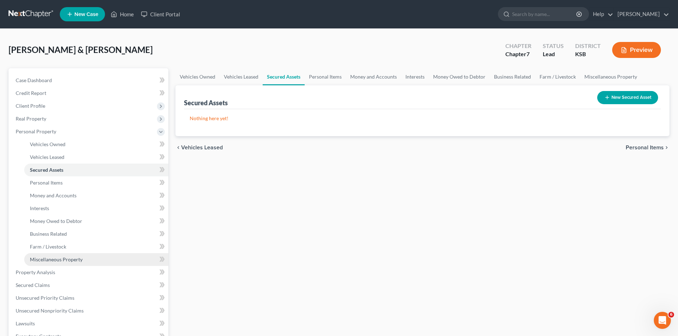
drag, startPoint x: 49, startPoint y: 256, endPoint x: 47, endPoint y: 259, distance: 3.8
click at [48, 257] on span "Miscellaneous Property" at bounding box center [56, 260] width 53 height 6
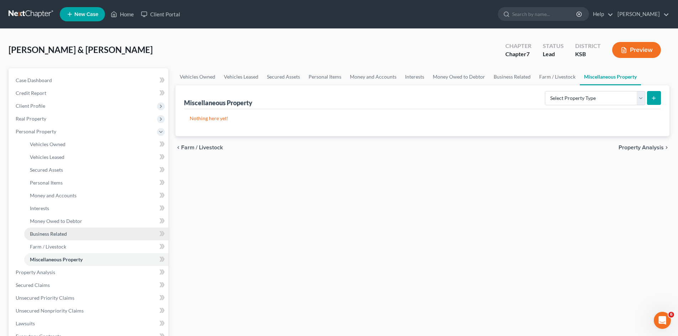
click at [45, 231] on span "Business Related" at bounding box center [48, 234] width 37 height 6
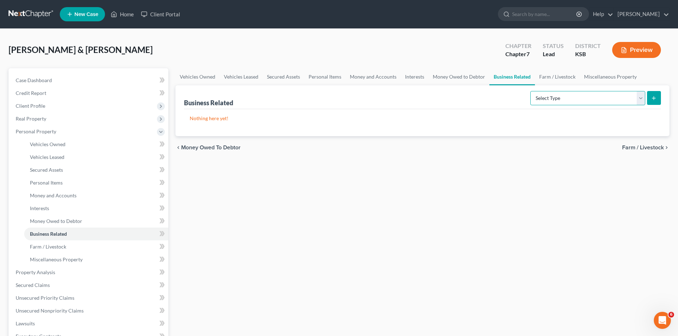
click at [642, 98] on select "Select Type Customer Lists Franchises Inventory Licenses Machinery Office Equip…" at bounding box center [587, 98] width 115 height 14
click at [643, 98] on select "Select Type Customer Lists Franchises Inventory Licenses Machinery Office Equip…" at bounding box center [587, 98] width 115 height 14
click at [417, 77] on link "Interests" at bounding box center [415, 76] width 28 height 17
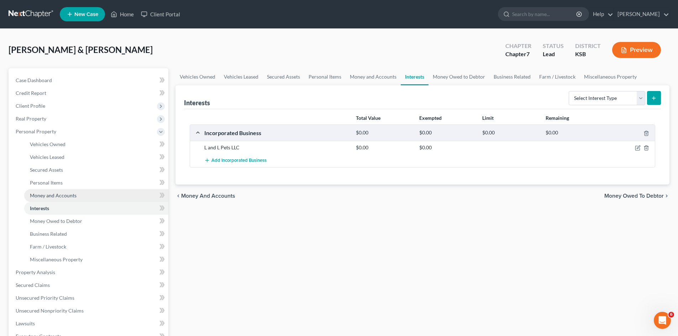
click at [75, 195] on span "Money and Accounts" at bounding box center [53, 196] width 47 height 6
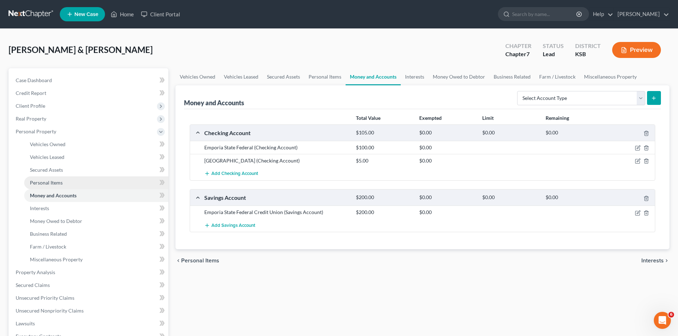
click at [51, 184] on span "Personal Items" at bounding box center [46, 183] width 33 height 6
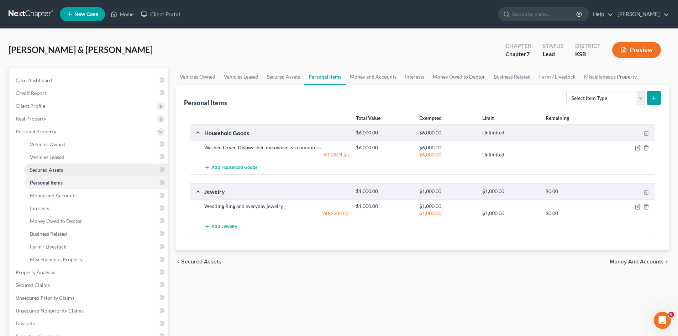
click at [54, 170] on span "Secured Assets" at bounding box center [46, 170] width 33 height 6
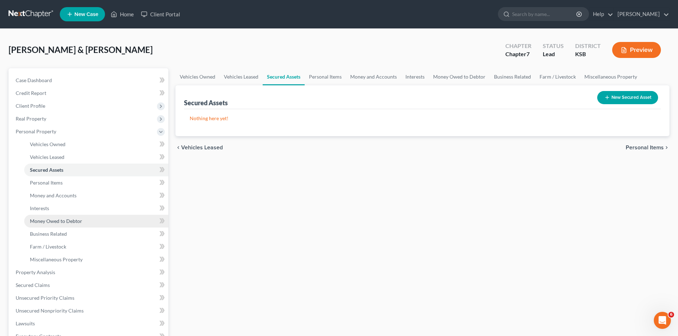
click at [51, 219] on span "Money Owed to Debtor" at bounding box center [56, 221] width 52 height 6
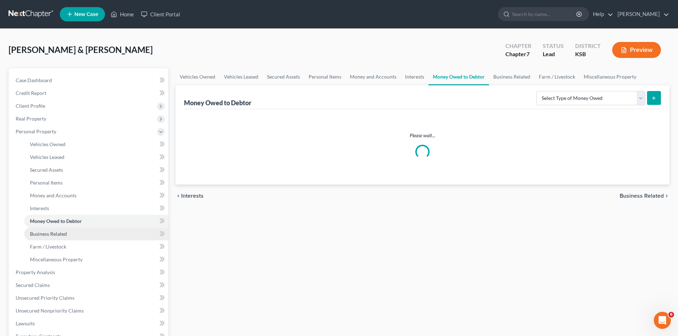
click at [53, 233] on span "Business Related" at bounding box center [48, 234] width 37 height 6
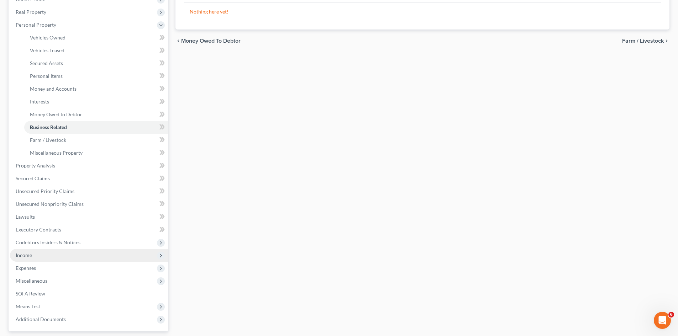
scroll to position [142, 0]
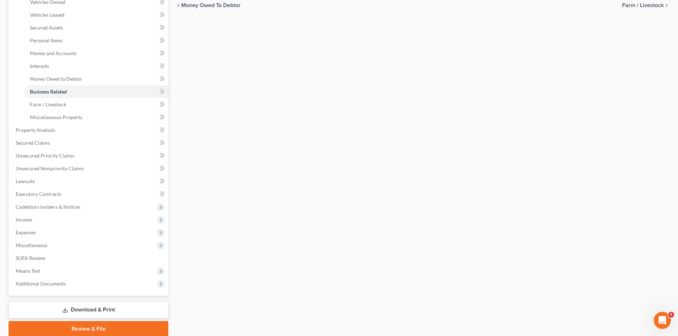
click at [123, 307] on link "Download & Print" at bounding box center [89, 310] width 160 height 17
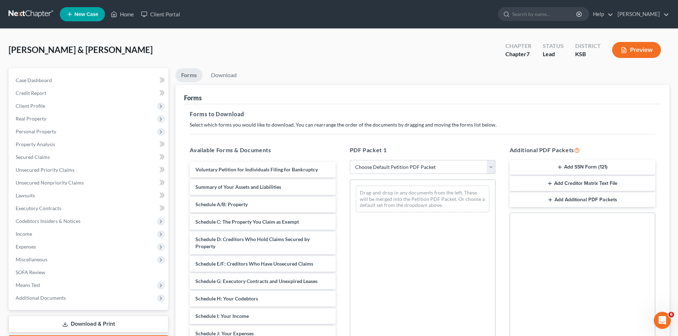
click at [492, 167] on select "Choose Default Petition PDF Packet Complete Bankruptcy Petition (all forms and …" at bounding box center [423, 167] width 146 height 14
click at [350, 160] on select "Choose Default Petition PDF Packet Complete Bankruptcy Petition (all forms and …" at bounding box center [423, 167] width 146 height 14
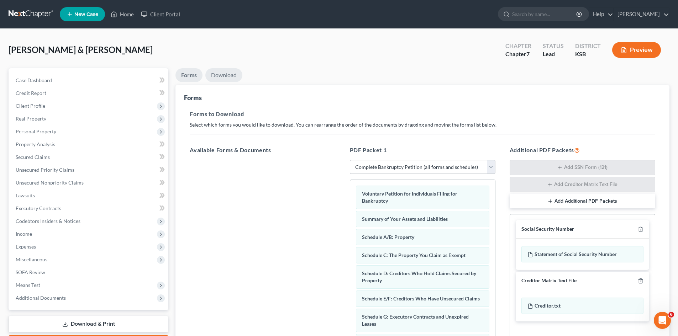
click at [225, 76] on link "Download" at bounding box center [223, 75] width 37 height 14
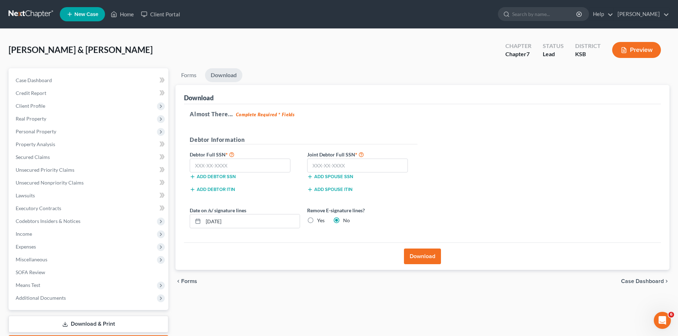
click at [420, 256] on button "Download" at bounding box center [422, 257] width 37 height 16
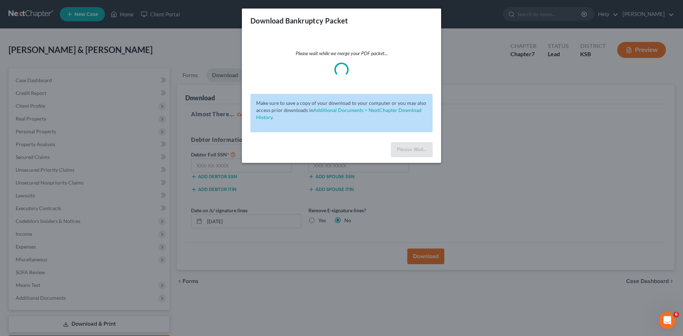
click at [284, 198] on div "Download Bankruptcy Packet Please wait while we merge your PDF packet... Make s…" at bounding box center [341, 168] width 683 height 336
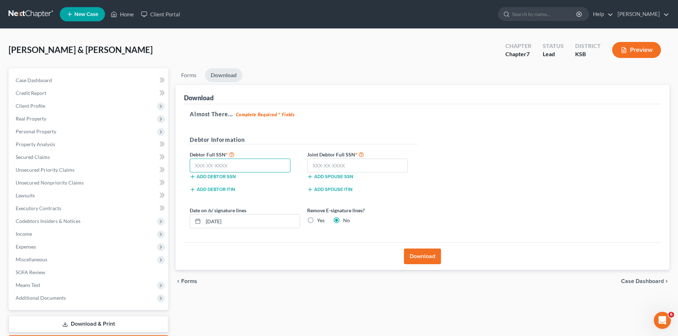
click at [236, 168] on input "text" at bounding box center [240, 166] width 101 height 14
click at [321, 168] on input "text" at bounding box center [357, 166] width 101 height 14
click at [414, 258] on button "Download" at bounding box center [422, 257] width 37 height 16
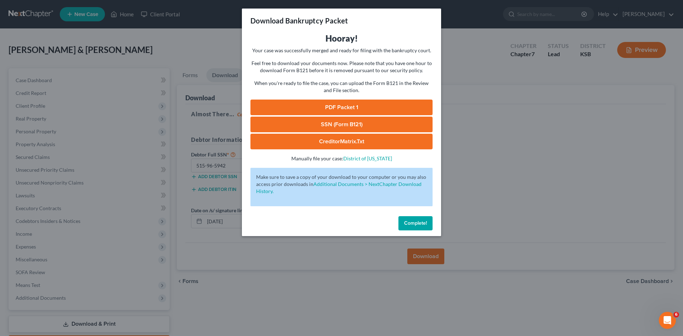
click at [420, 223] on span "Complete!" at bounding box center [415, 223] width 23 height 6
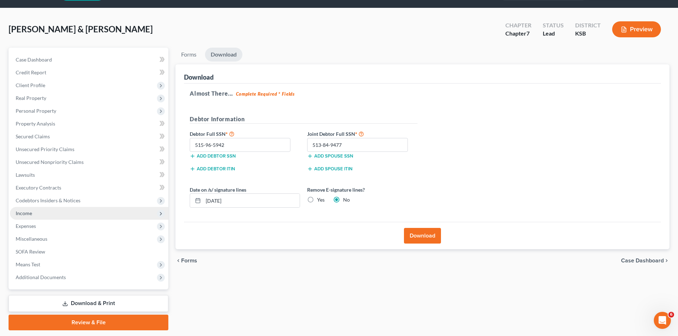
scroll to position [42, 0]
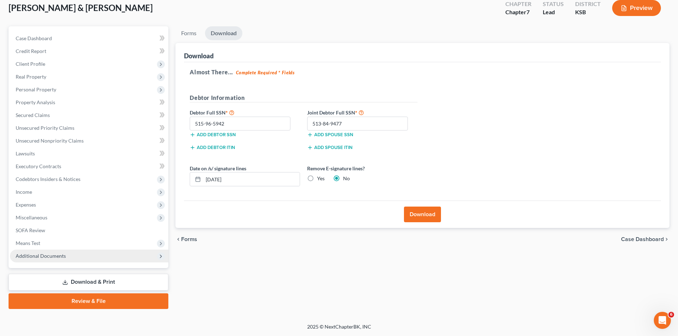
click at [68, 258] on span "Additional Documents" at bounding box center [89, 256] width 158 height 13
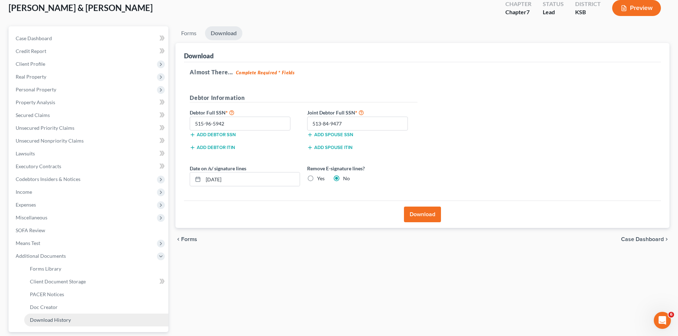
click at [51, 317] on span "Download History" at bounding box center [50, 320] width 41 height 6
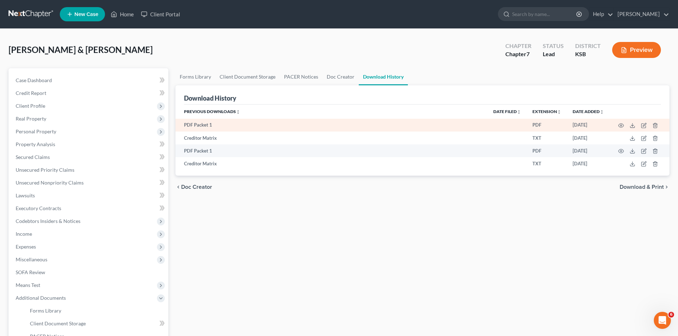
click at [208, 124] on td "PDF Packet 1" at bounding box center [331, 125] width 312 height 13
click at [633, 127] on icon at bounding box center [633, 126] width 6 height 6
